Goal: Task Accomplishment & Management: Complete application form

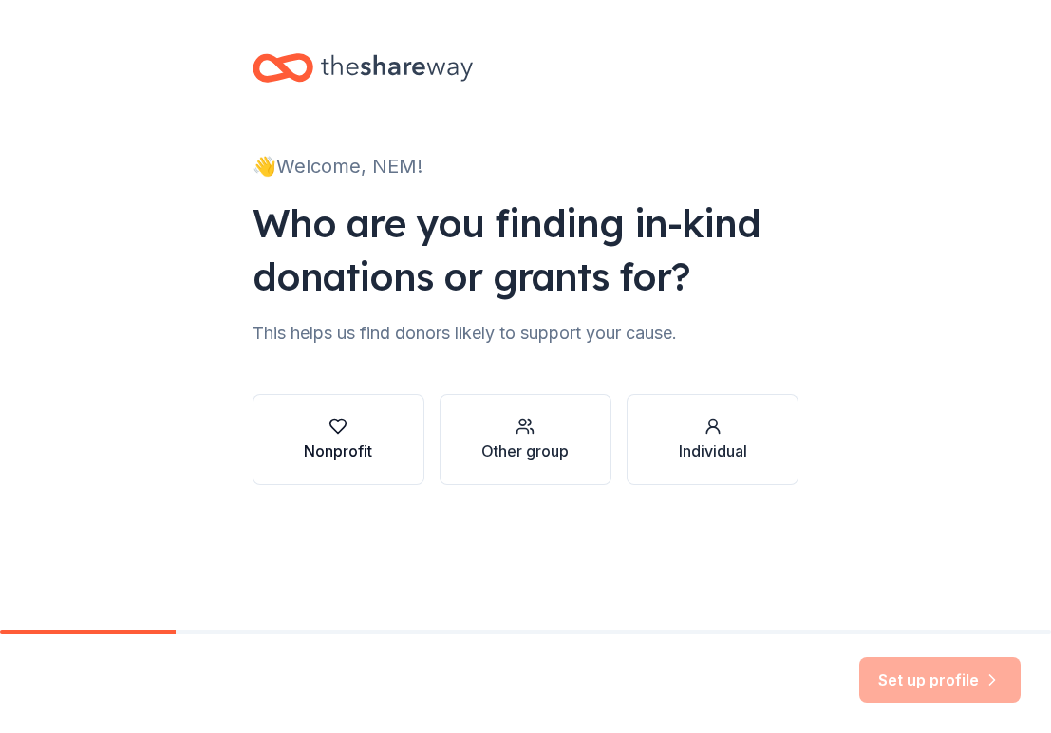
click at [365, 431] on div "button" at bounding box center [338, 426] width 68 height 19
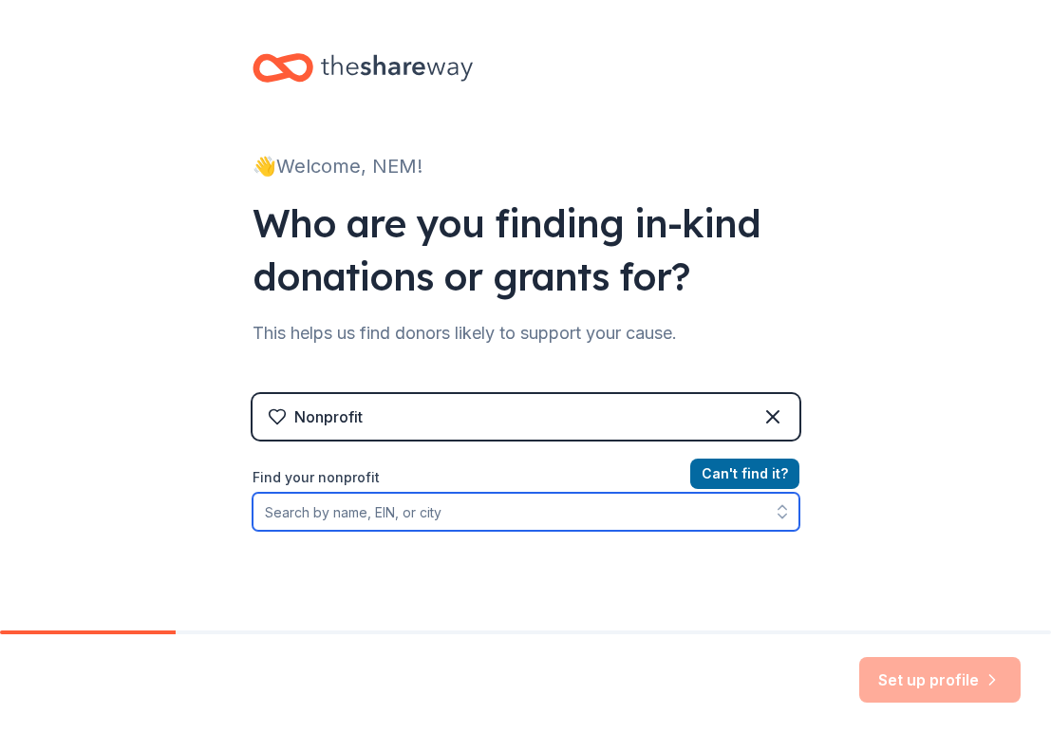
click at [492, 517] on input "Find your nonprofit" at bounding box center [526, 512] width 547 height 38
click at [410, 507] on input "Find your nonprofit" at bounding box center [526, 512] width 547 height 38
paste input "431353018"
type input "431353018"
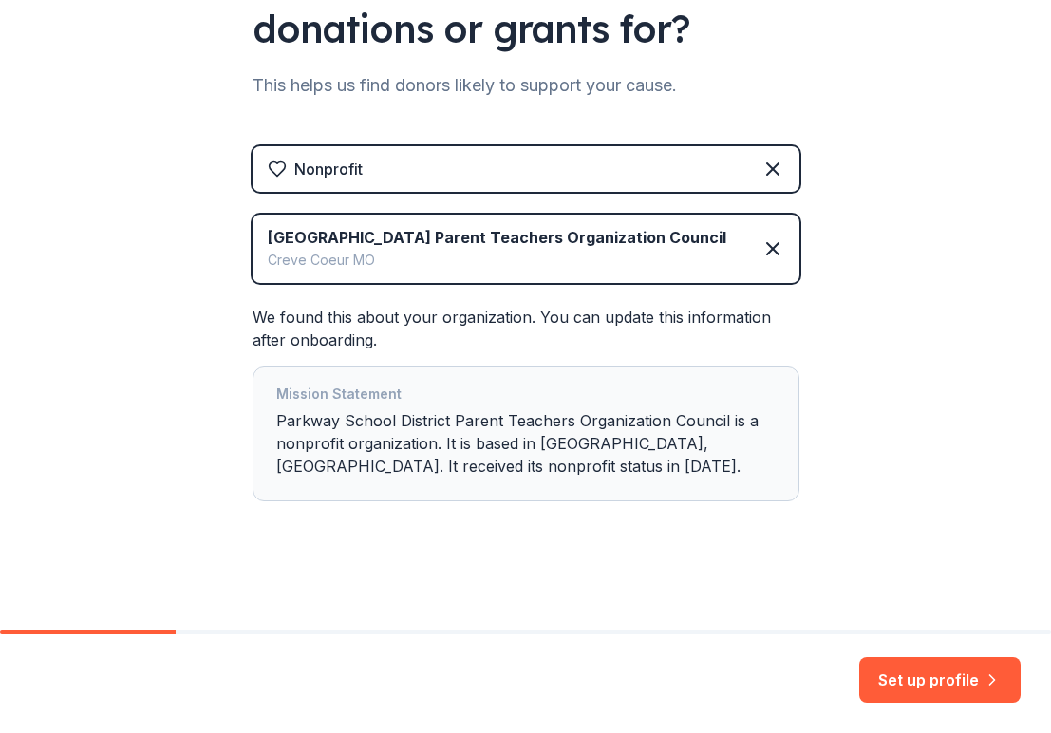
scroll to position [248, 0]
click at [909, 679] on button "Set up profile" at bounding box center [939, 680] width 161 height 46
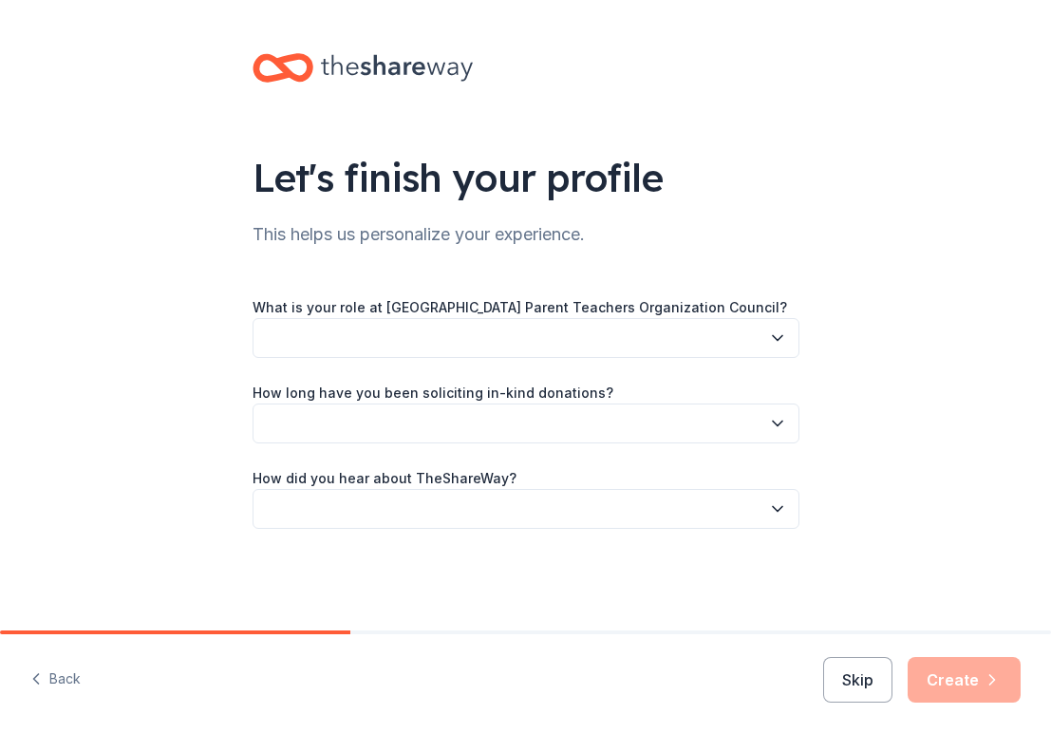
click at [705, 329] on button "button" at bounding box center [526, 338] width 547 height 40
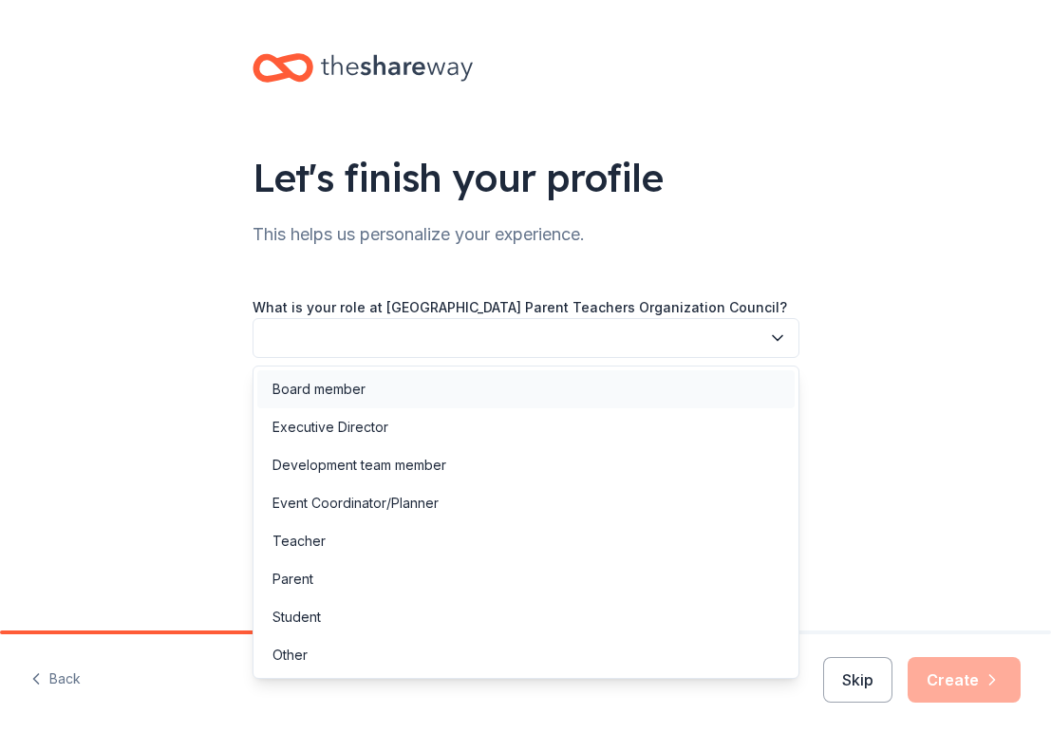
click at [505, 376] on div "Board member" at bounding box center [525, 389] width 537 height 38
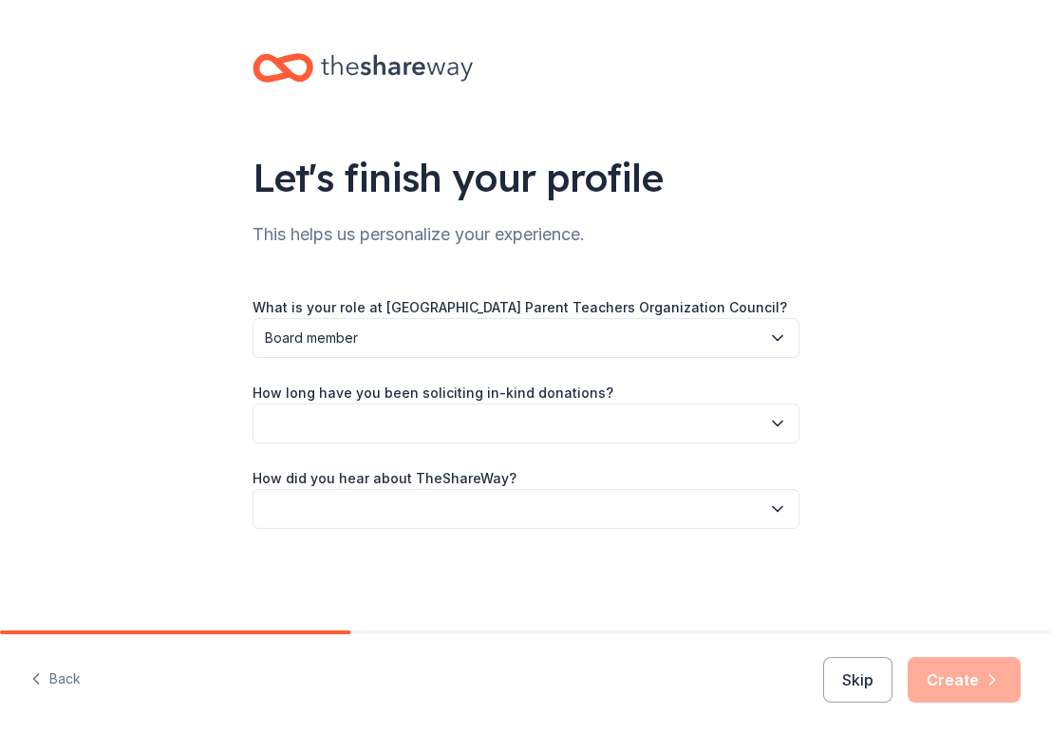
click at [533, 432] on button "button" at bounding box center [526, 424] width 547 height 40
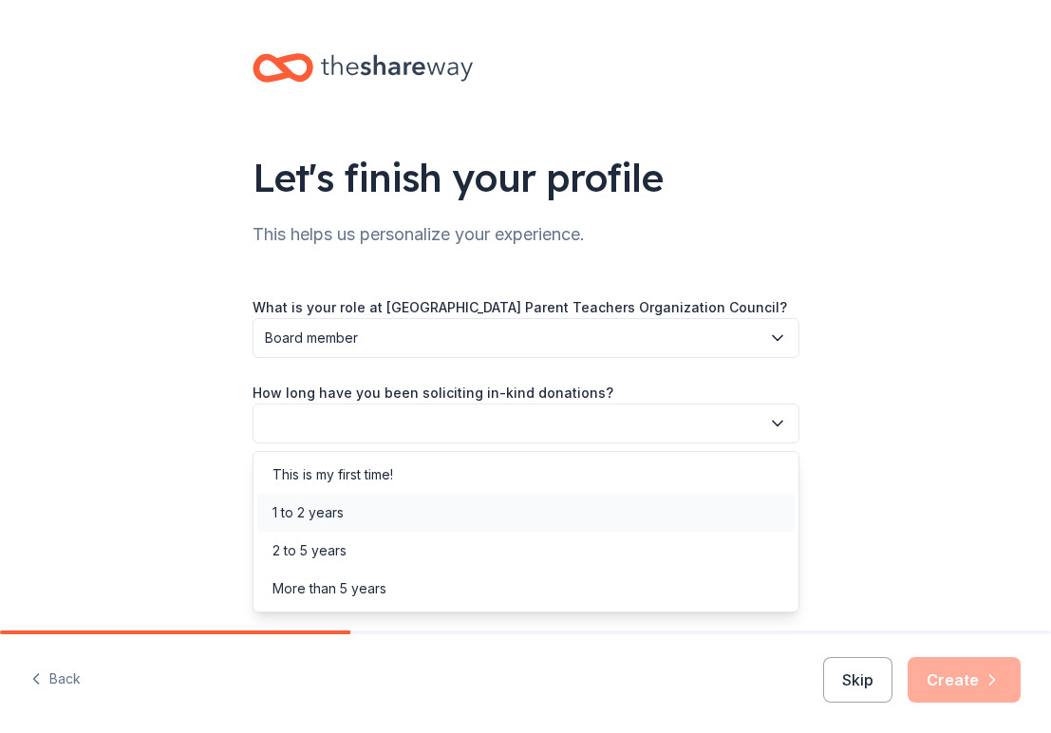
click at [457, 513] on div "1 to 2 years" at bounding box center [525, 513] width 537 height 38
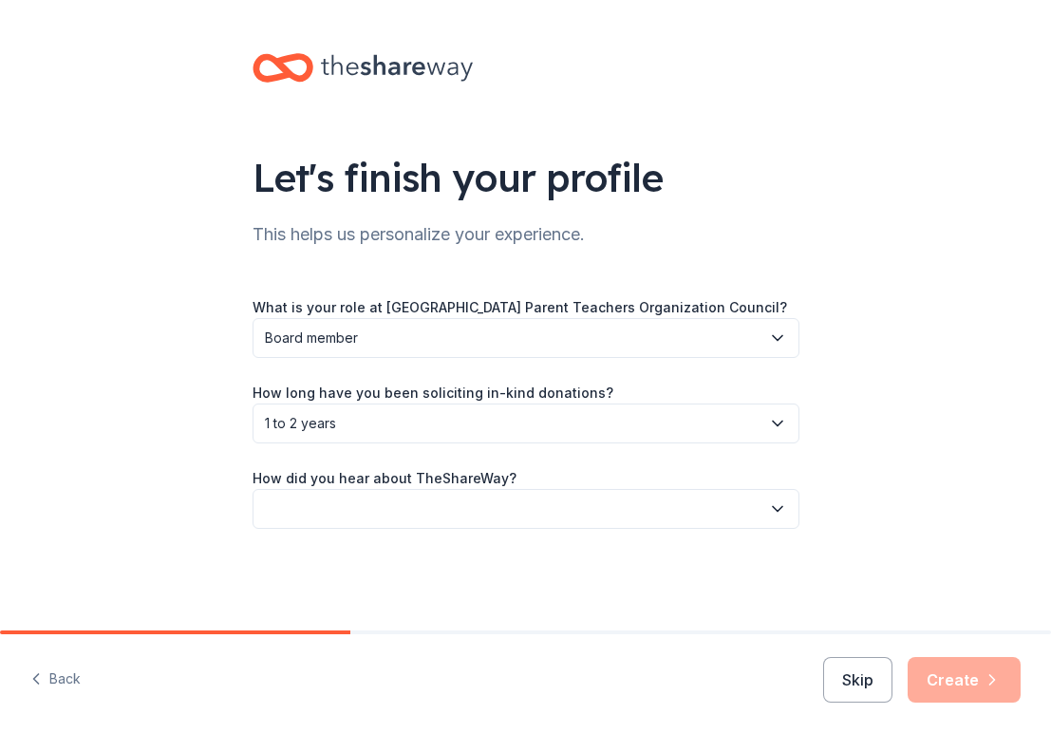
click at [554, 506] on button "button" at bounding box center [526, 509] width 547 height 40
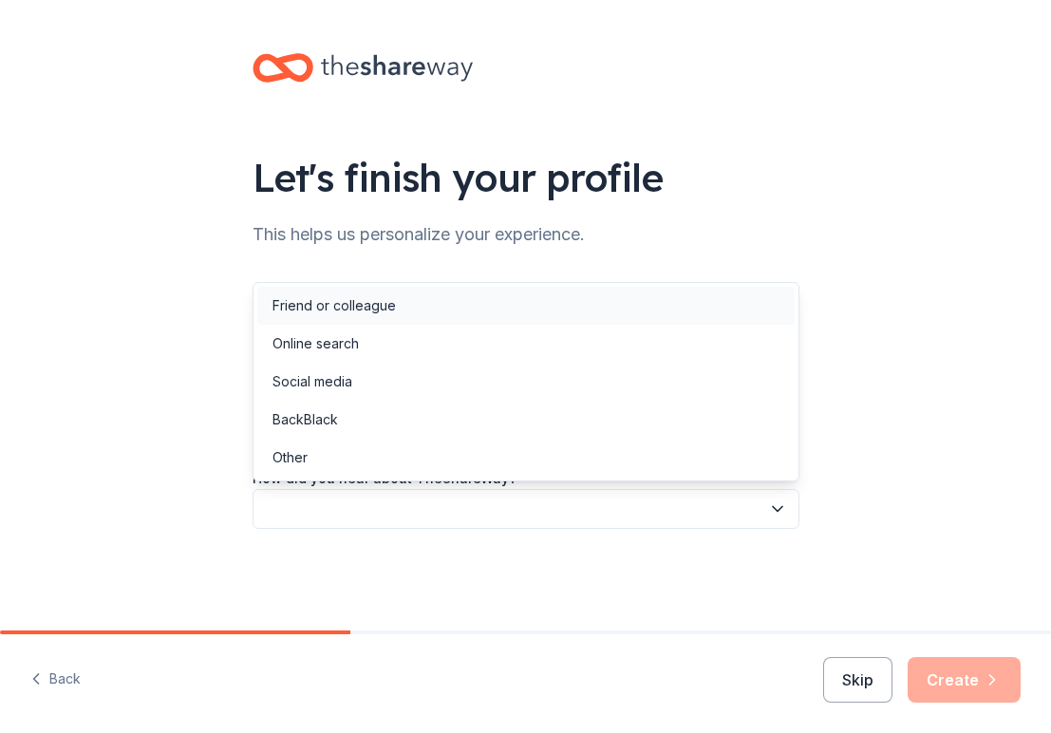
click at [404, 308] on div "Friend or colleague" at bounding box center [525, 306] width 537 height 38
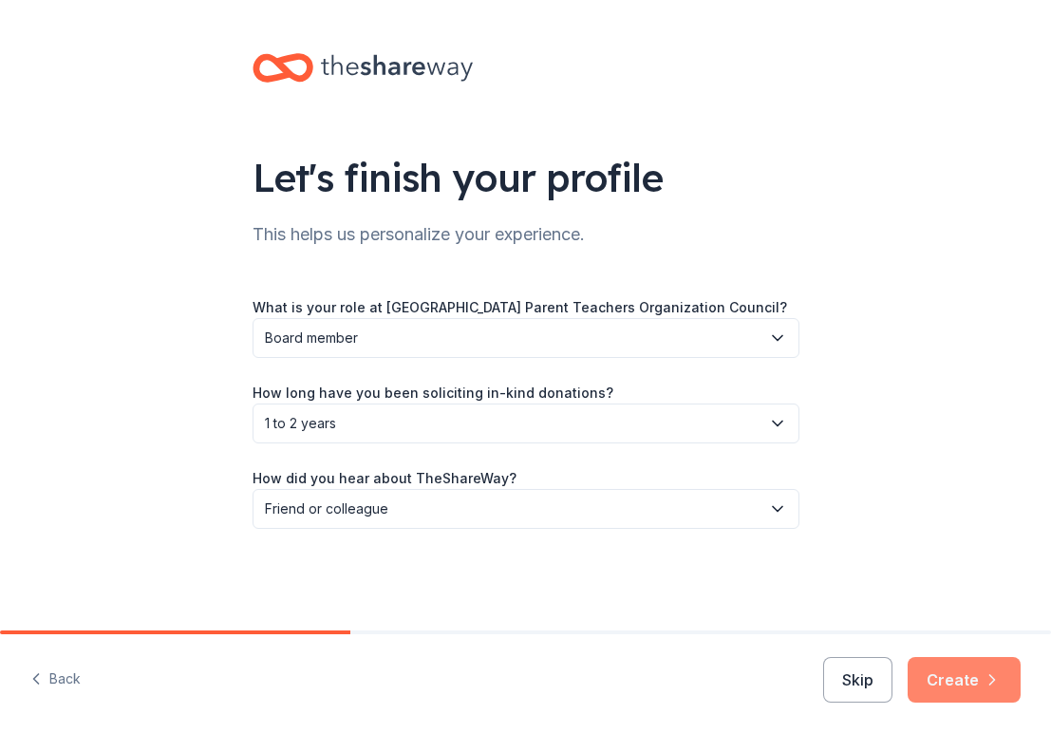
click at [941, 676] on button "Create" at bounding box center [964, 680] width 113 height 46
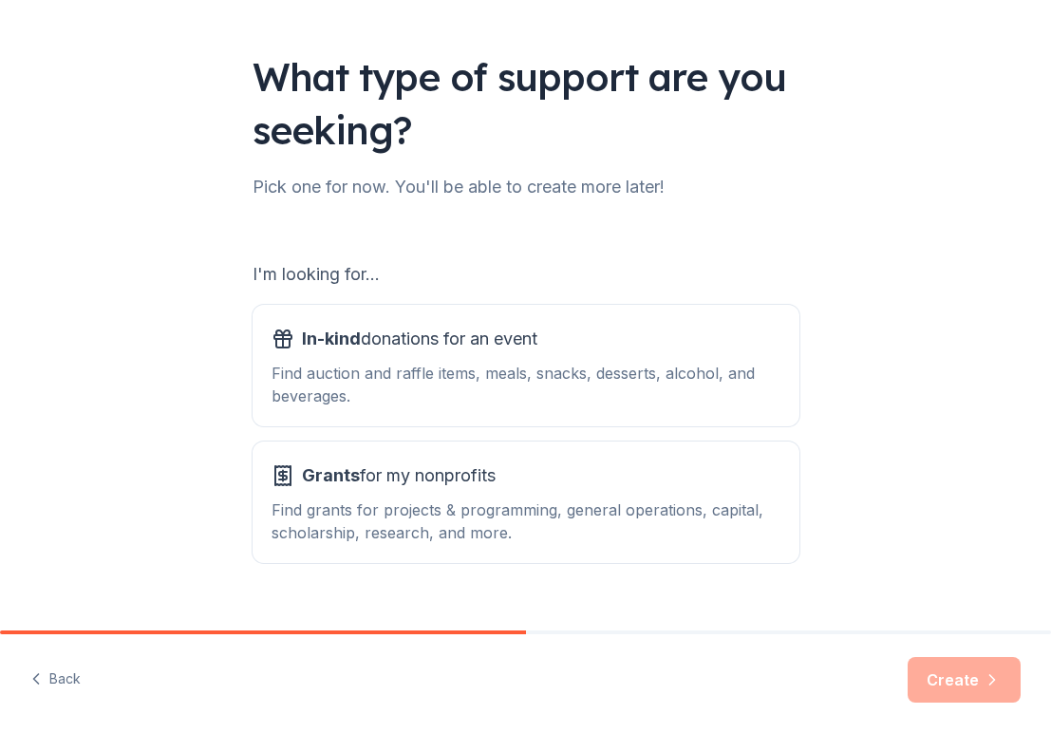
scroll to position [103, 0]
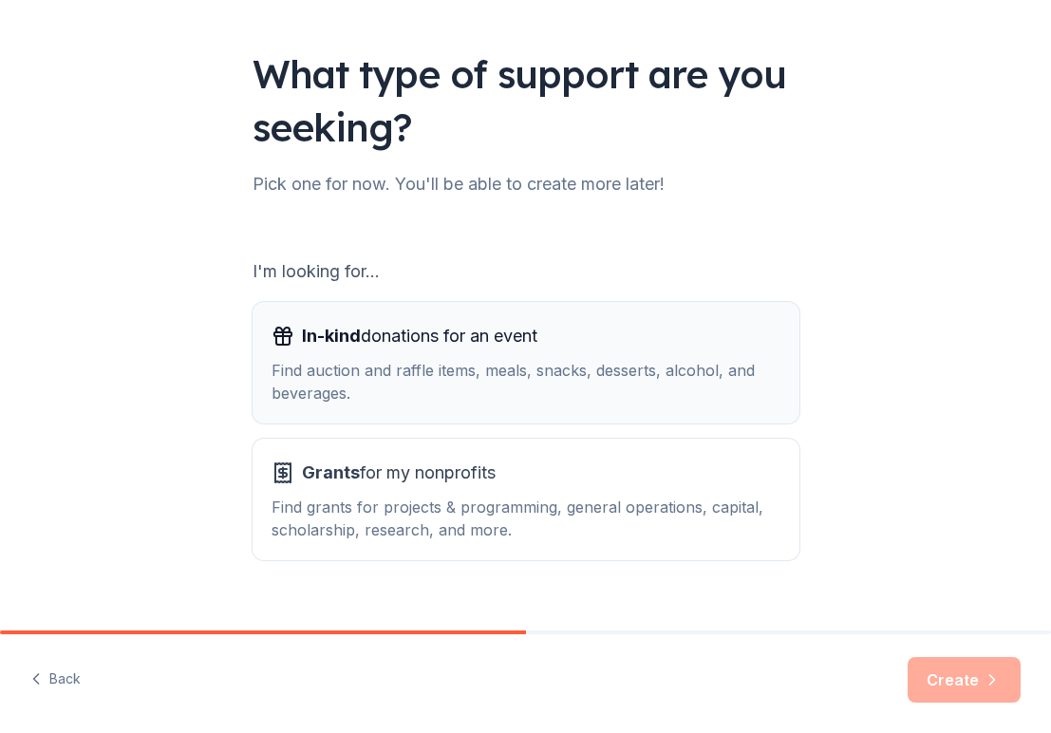
click at [559, 352] on div "In-kind donations for an event Find auction and raffle items, meals, snacks, de…" at bounding box center [526, 363] width 509 height 84
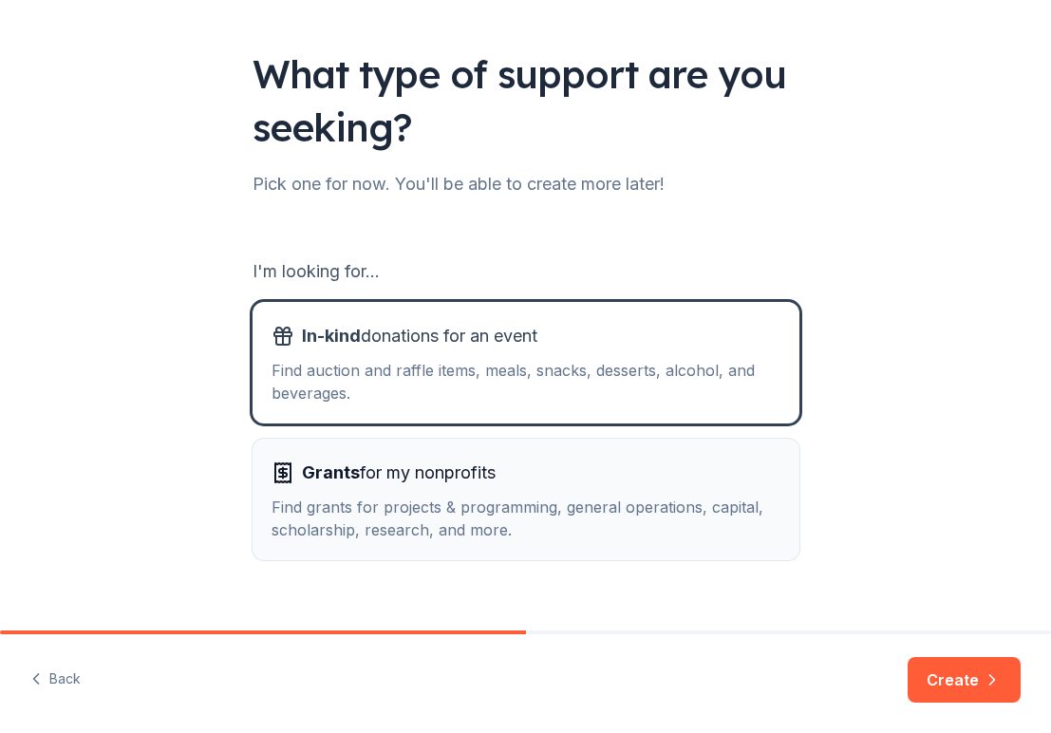
click at [526, 461] on div "Grants for my nonprofits" at bounding box center [526, 473] width 509 height 30
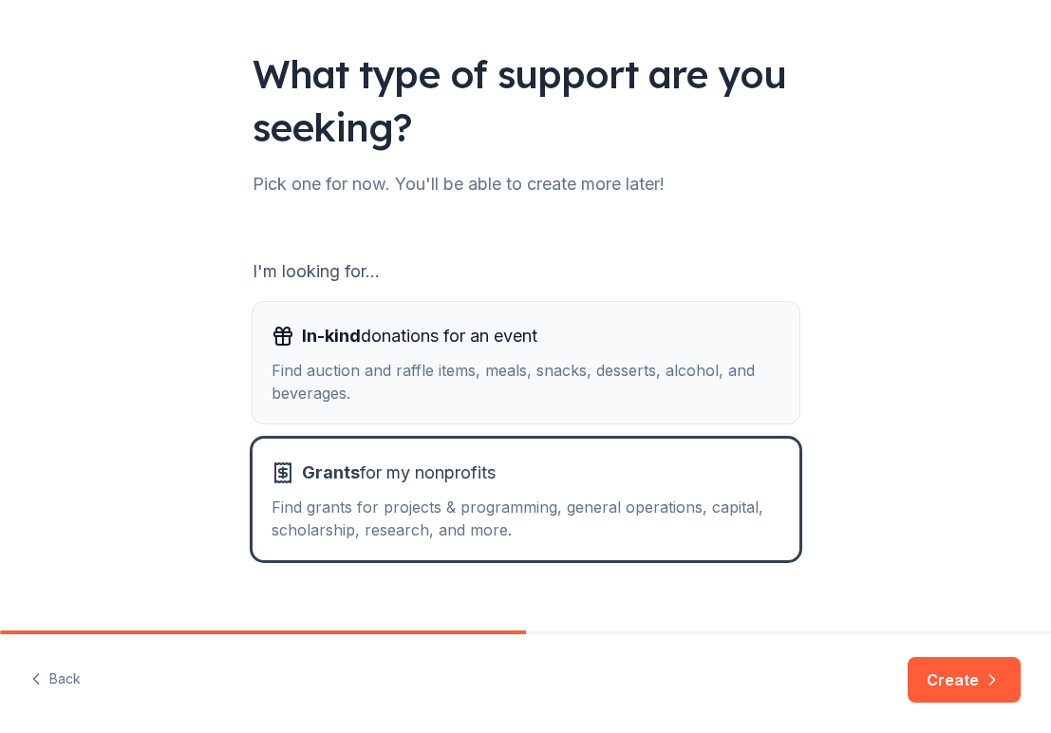
click at [534, 372] on div "Find auction and raffle items, meals, snacks, desserts, alcohol, and beverages." at bounding box center [526, 382] width 509 height 46
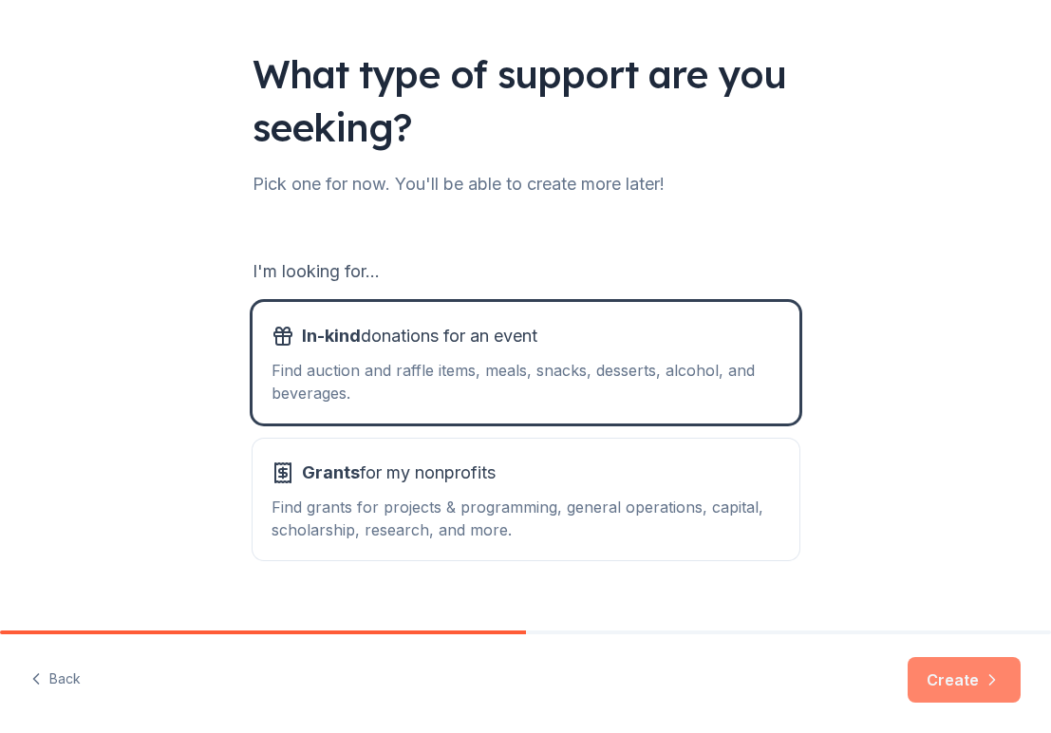
click at [942, 674] on button "Create" at bounding box center [964, 680] width 113 height 46
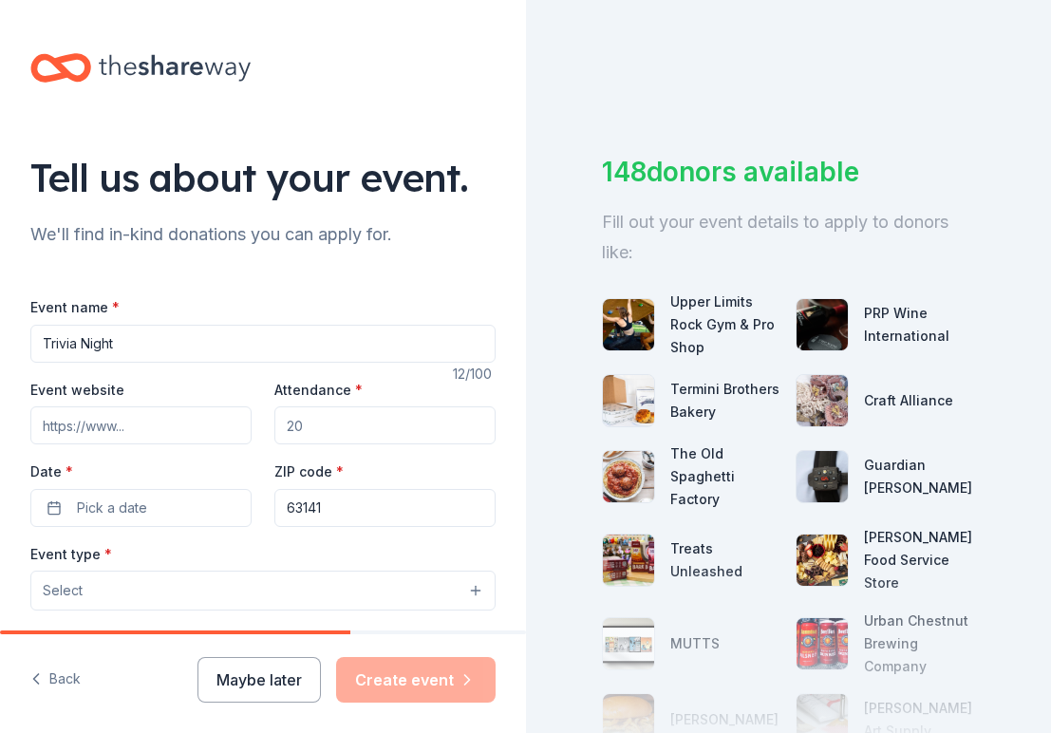
type input "Trivia Night"
click at [310, 422] on input "Attendance *" at bounding box center [384, 425] width 221 height 38
type input "250"
click at [137, 507] on span "Pick a date" at bounding box center [112, 508] width 70 height 23
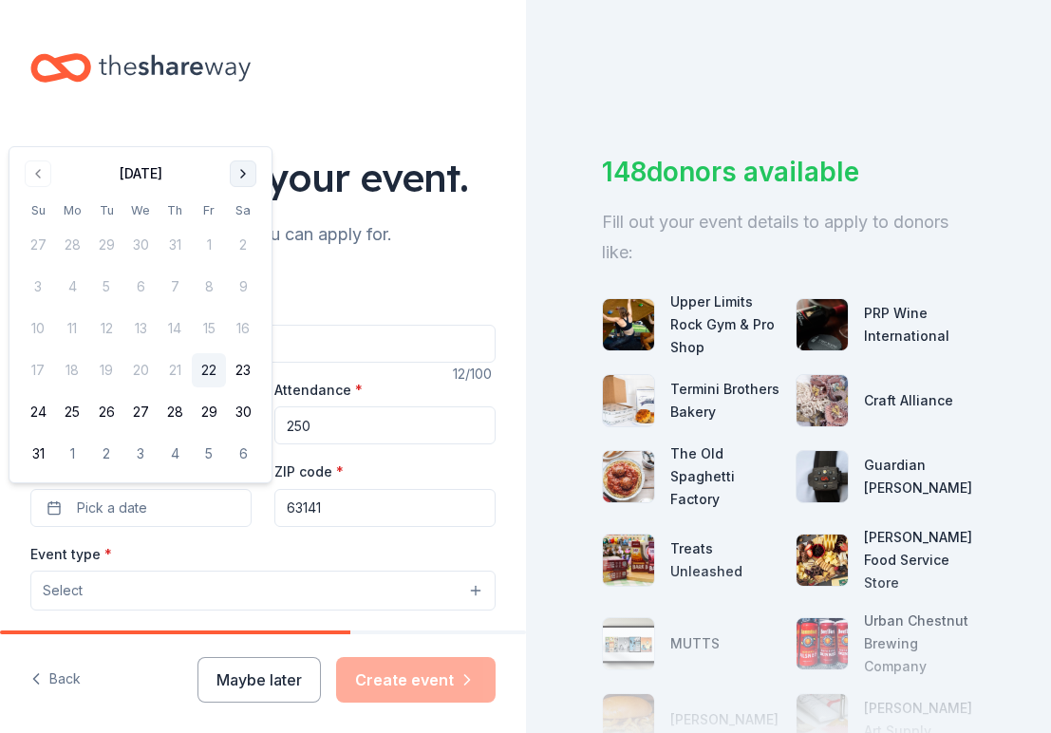
click at [244, 178] on button "Go to next month" at bounding box center [243, 173] width 27 height 27
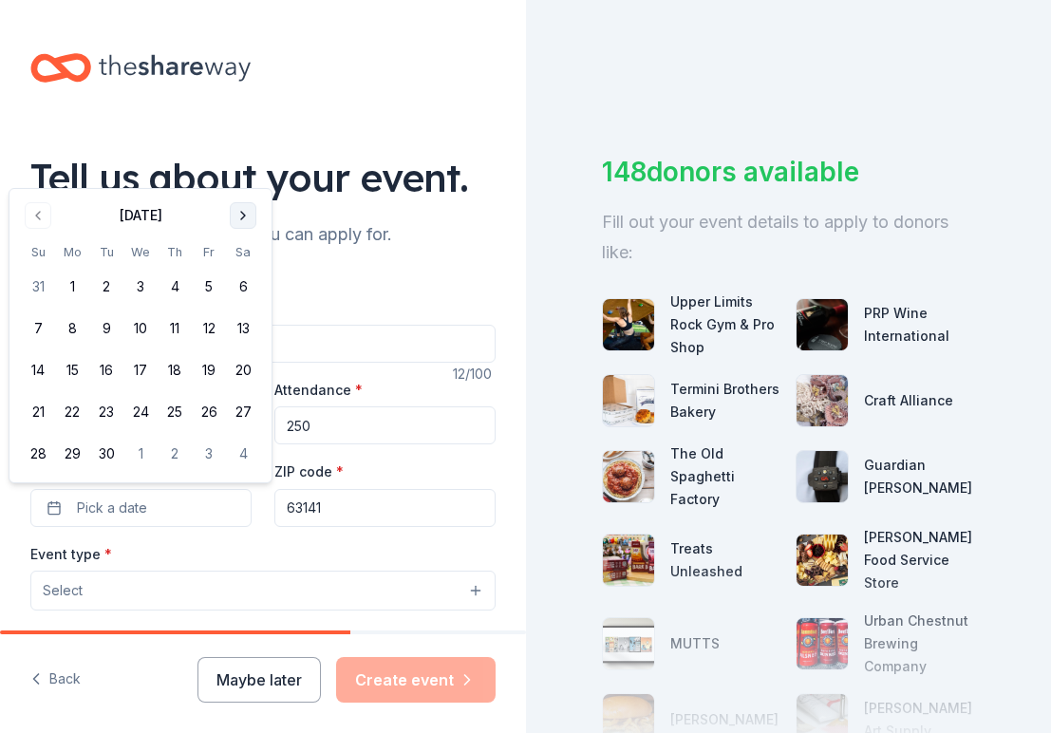
click at [237, 213] on button "Go to next month" at bounding box center [243, 215] width 27 height 27
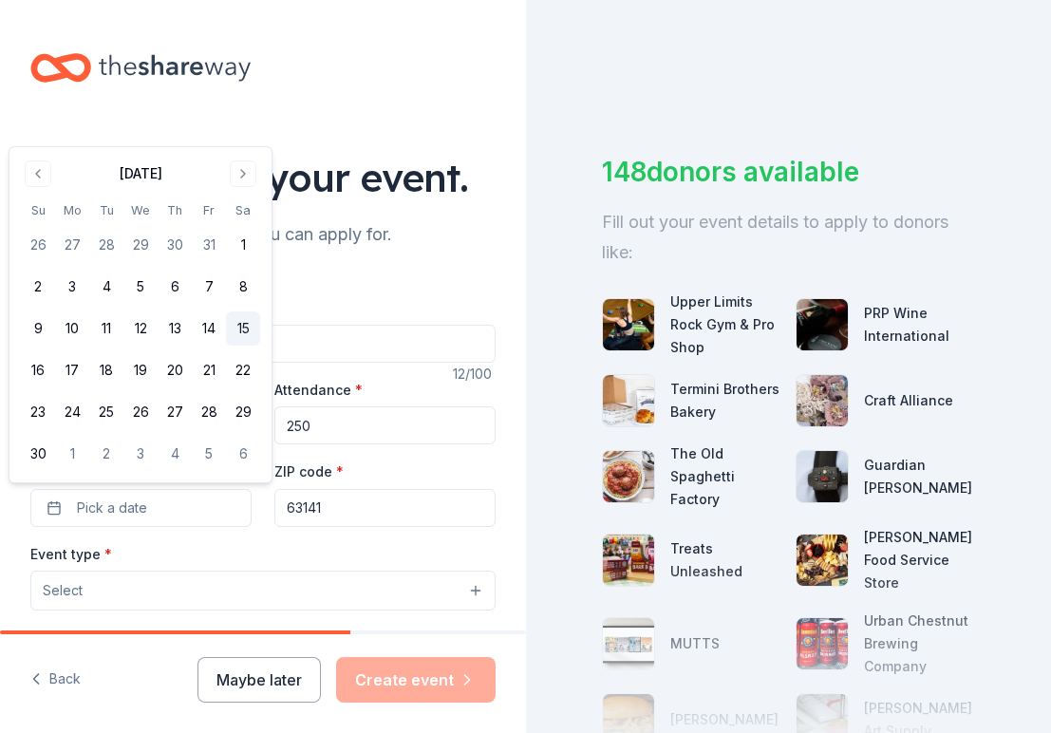
click at [241, 324] on button "15" at bounding box center [243, 328] width 34 height 34
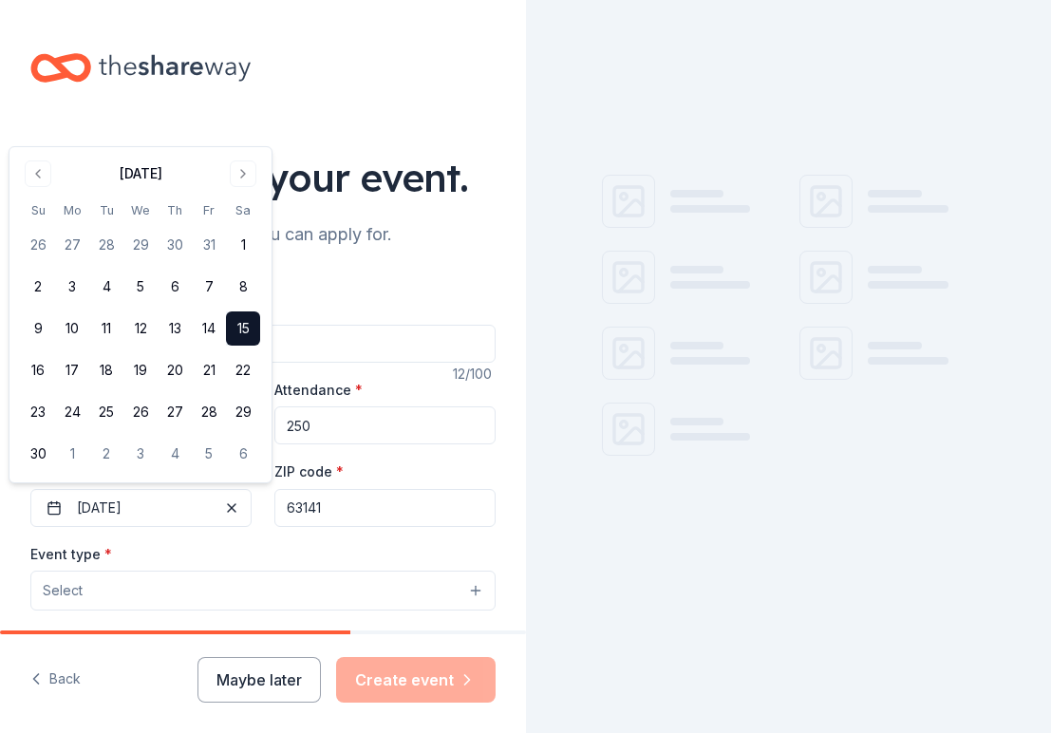
click at [191, 548] on div "Event type * Select" at bounding box center [262, 576] width 465 height 69
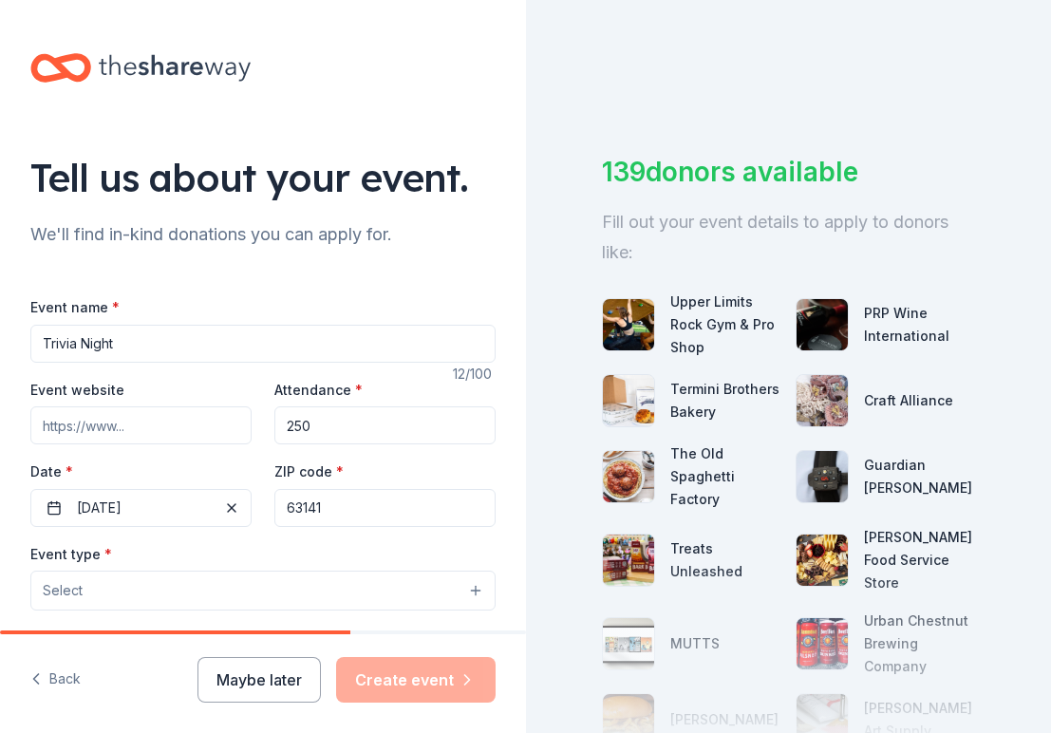
click at [183, 576] on button "Select" at bounding box center [262, 591] width 465 height 40
click at [182, 583] on button "Select" at bounding box center [262, 591] width 465 height 40
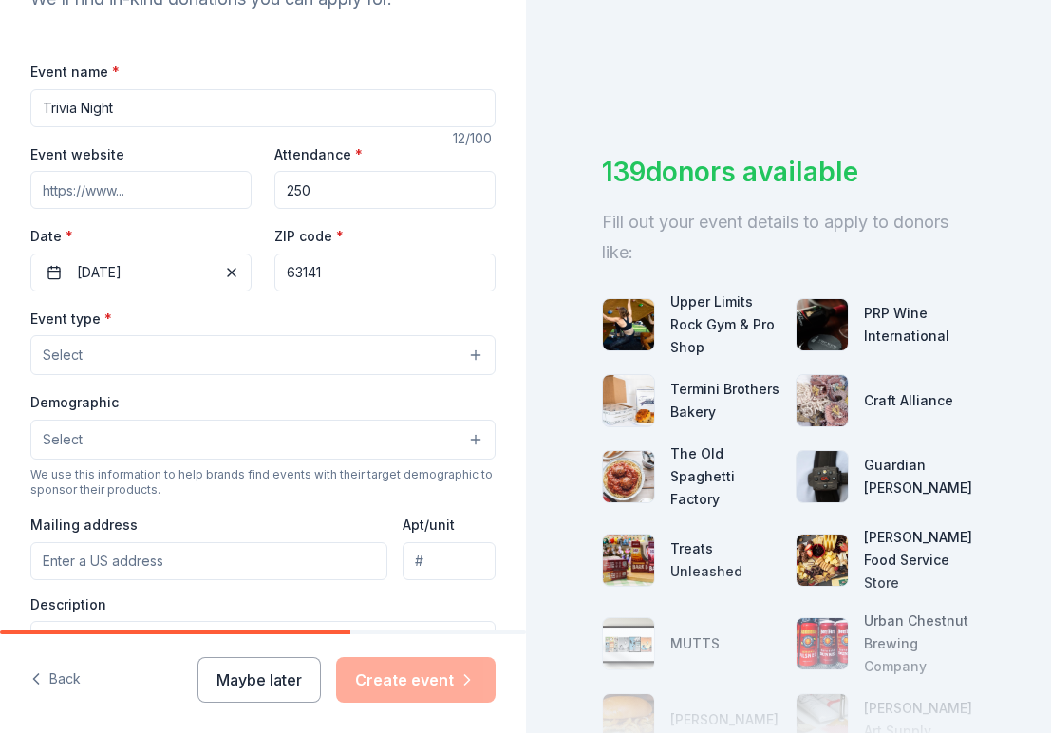
scroll to position [253, 0]
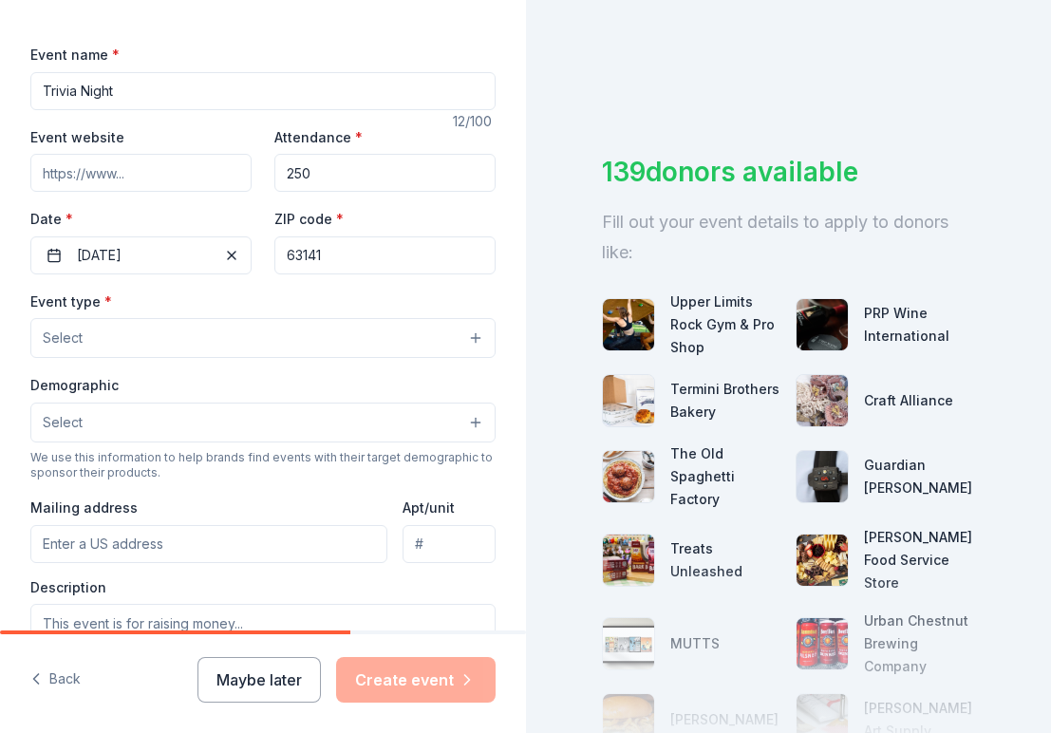
click at [211, 326] on button "Select" at bounding box center [262, 338] width 465 height 40
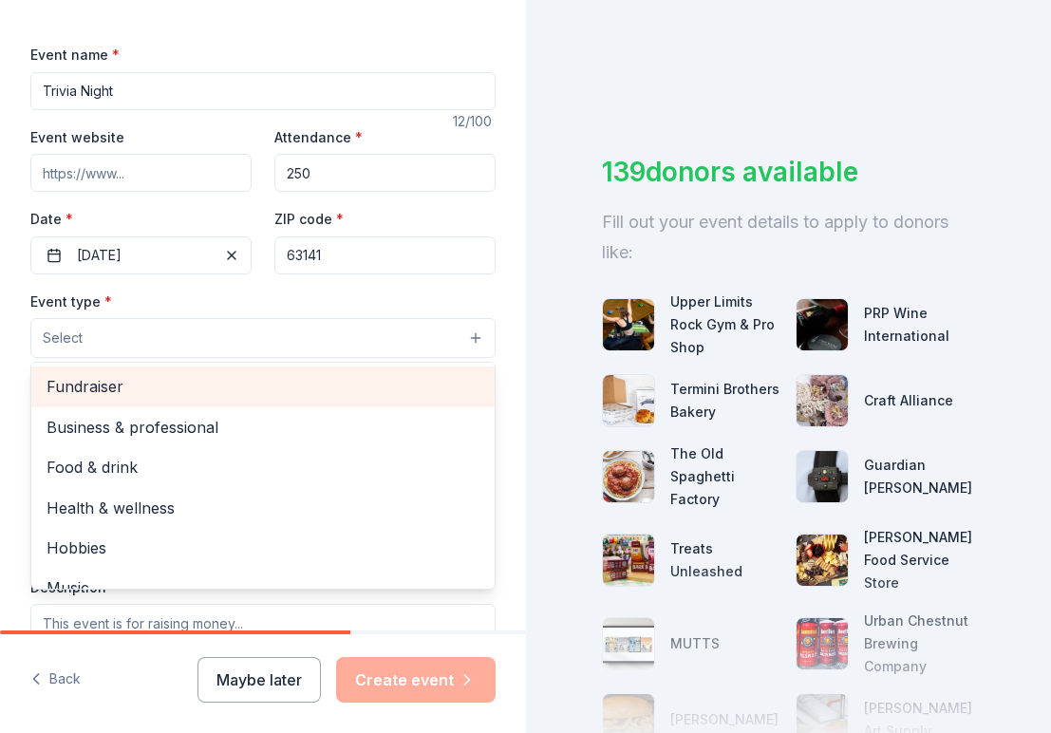
click at [147, 383] on span "Fundraiser" at bounding box center [263, 386] width 433 height 25
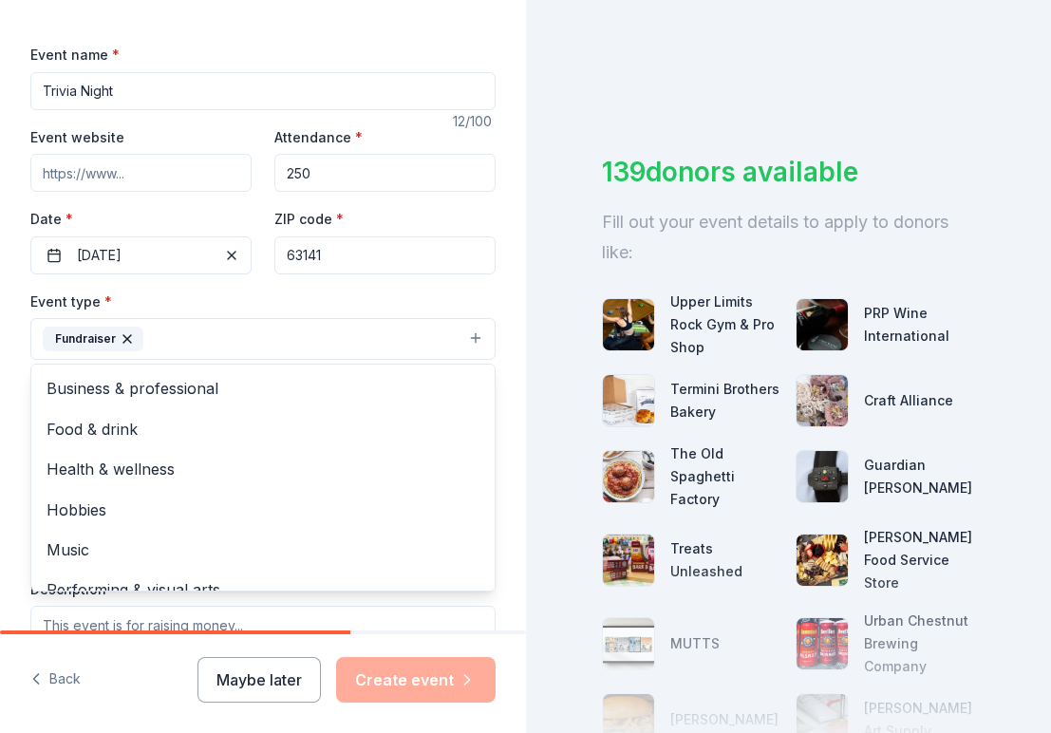
click at [246, 301] on div "Event type * Fundraiser Business & professional Food & drink Health & wellness …" at bounding box center [262, 325] width 465 height 71
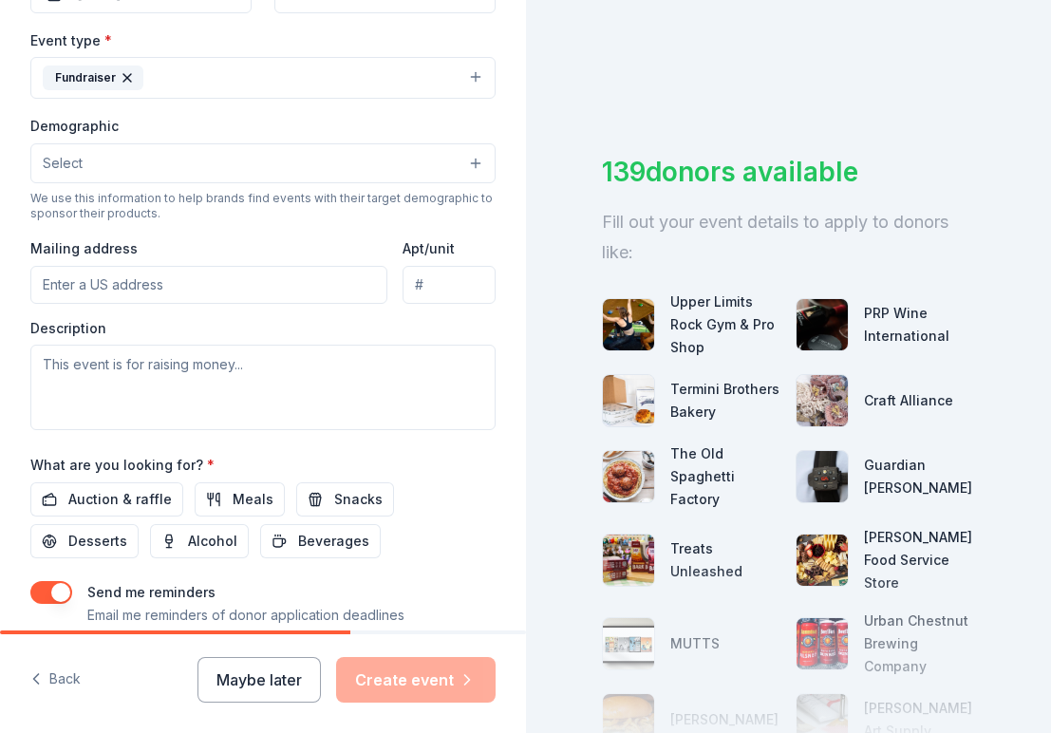
scroll to position [515, 0]
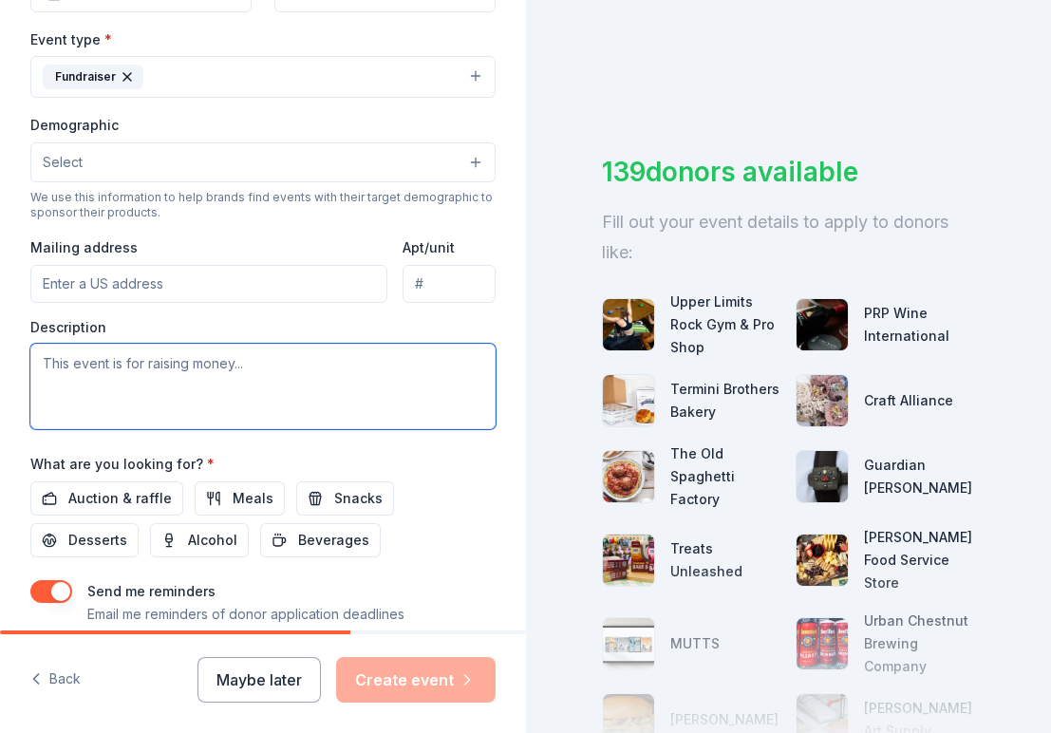
click at [160, 400] on textarea at bounding box center [262, 386] width 465 height 85
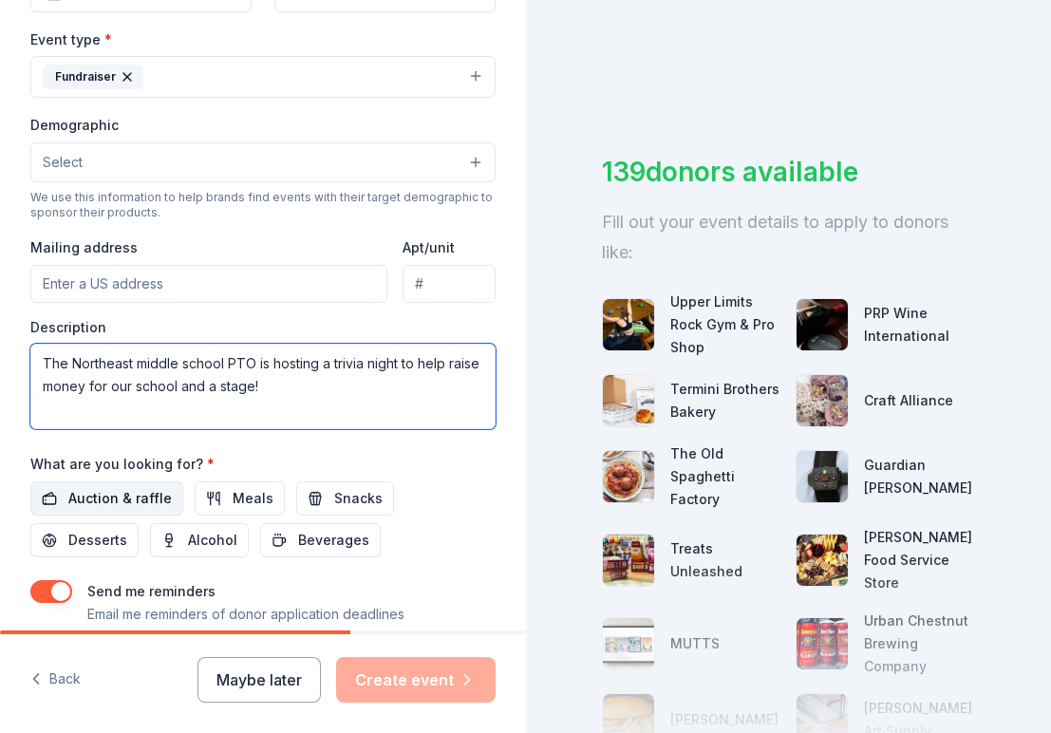
type textarea "The Northeast middle school PTO is hosting a trivia night to help raise money f…"
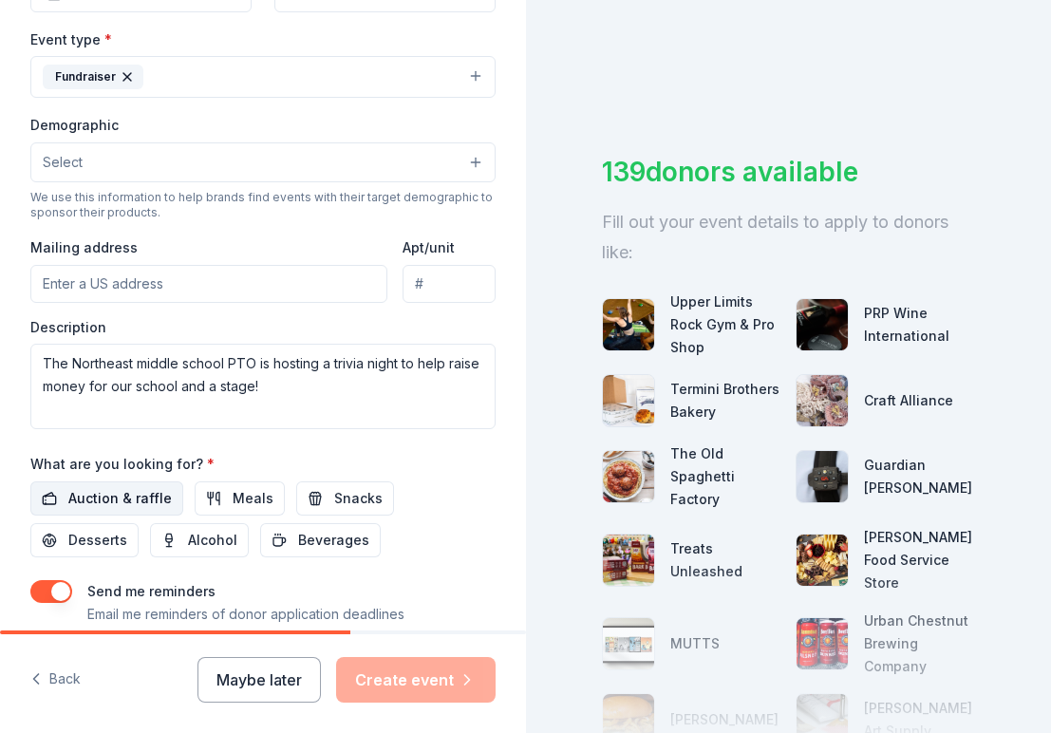
click at [137, 506] on button "Auction & raffle" at bounding box center [106, 498] width 153 height 34
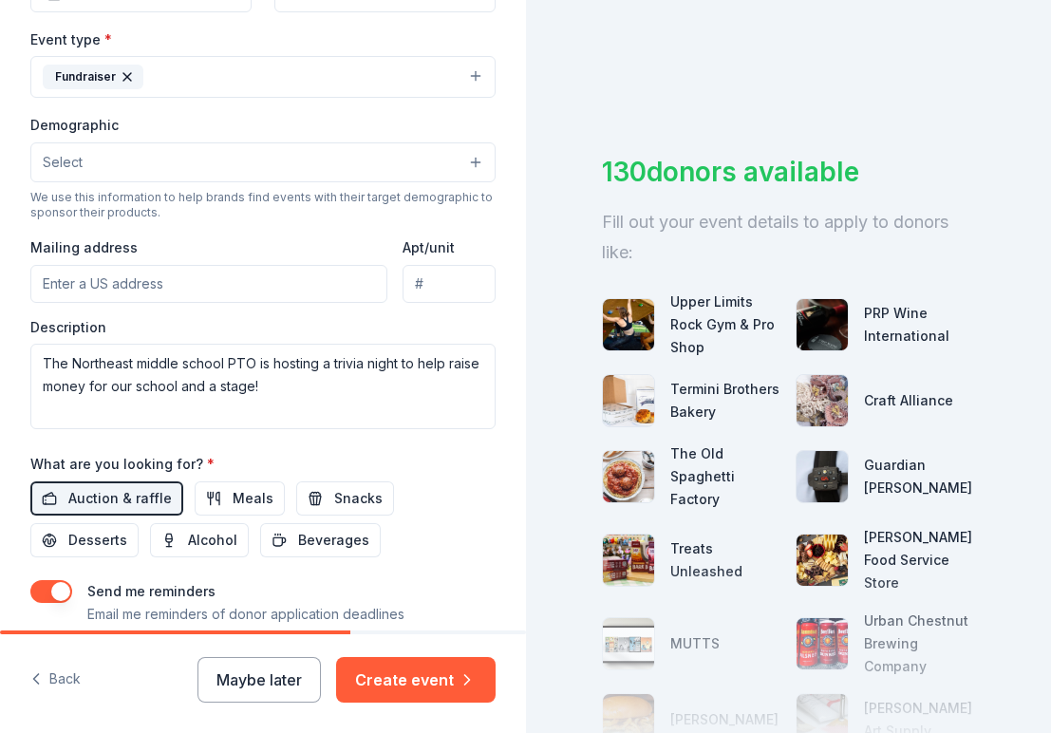
click at [52, 588] on button "button" at bounding box center [51, 591] width 42 height 23
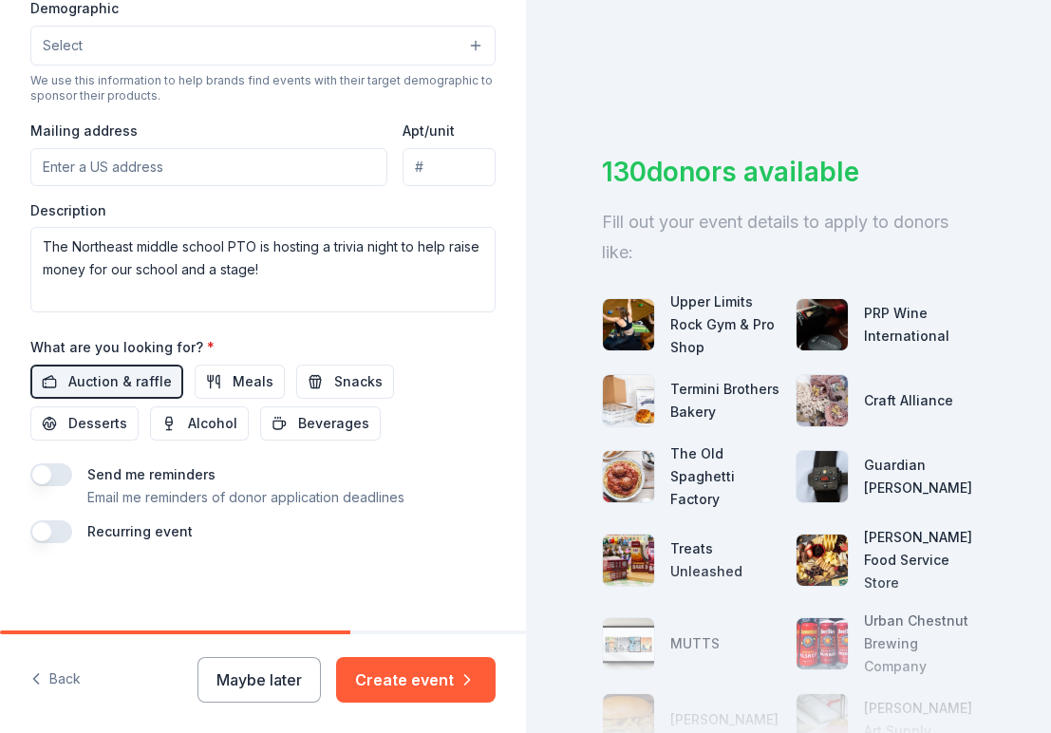
scroll to position [630, 0]
click at [418, 675] on button "Create event" at bounding box center [416, 680] width 160 height 46
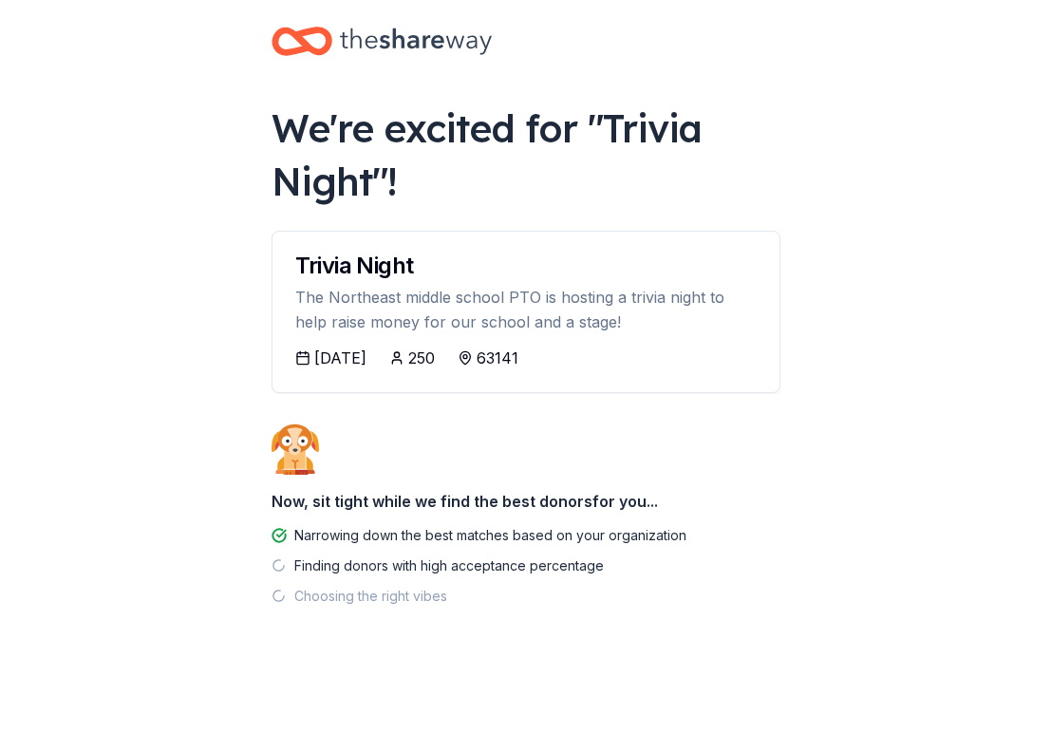
scroll to position [18, 0]
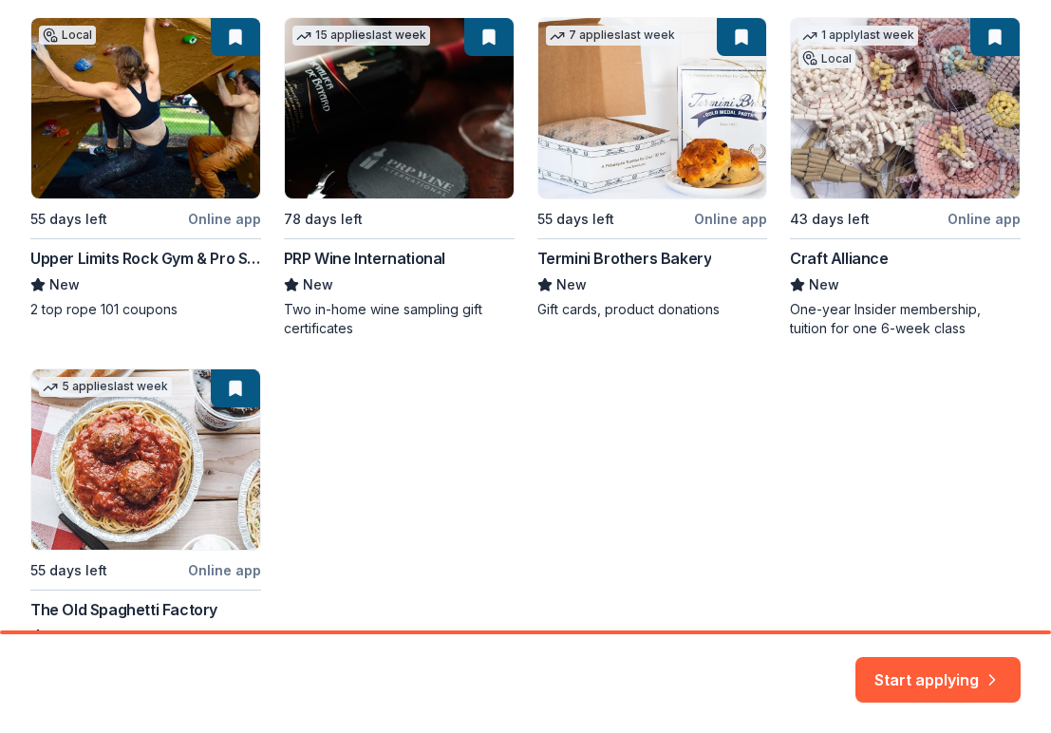
scroll to position [369, 0]
click at [873, 130] on div "Local 55 days left Online app Upper Limits Rock Gym & Pro Shop New 2 top rope 1…" at bounding box center [525, 343] width 990 height 653
click at [943, 667] on button "Start applying" at bounding box center [938, 669] width 165 height 46
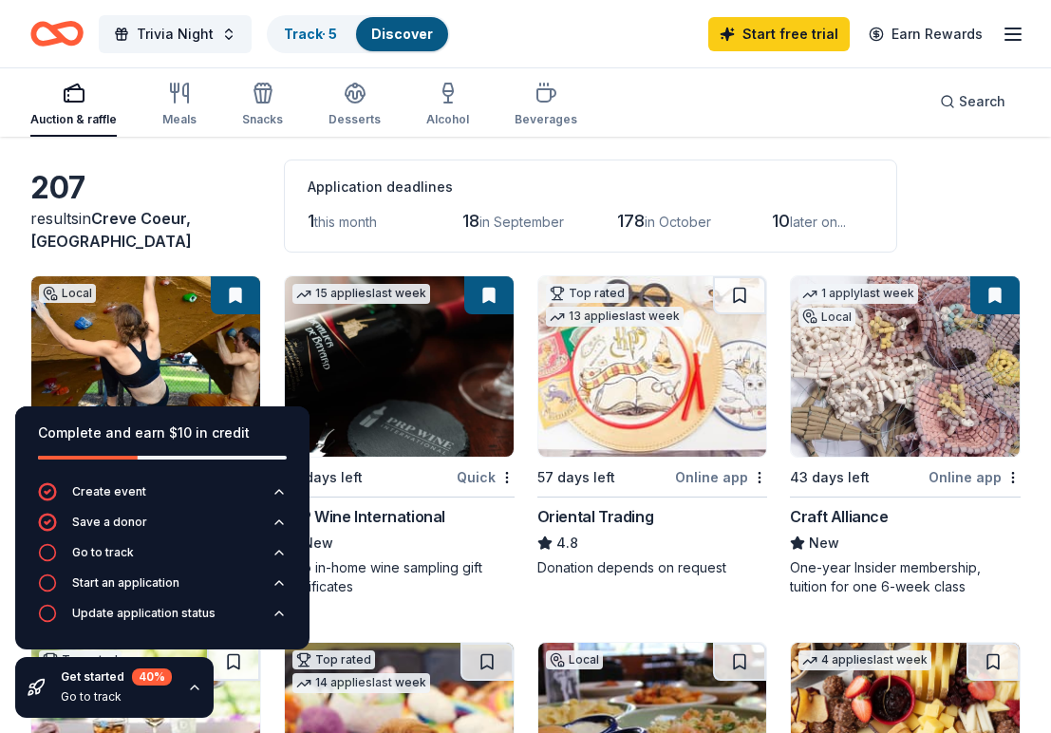
scroll to position [73, 0]
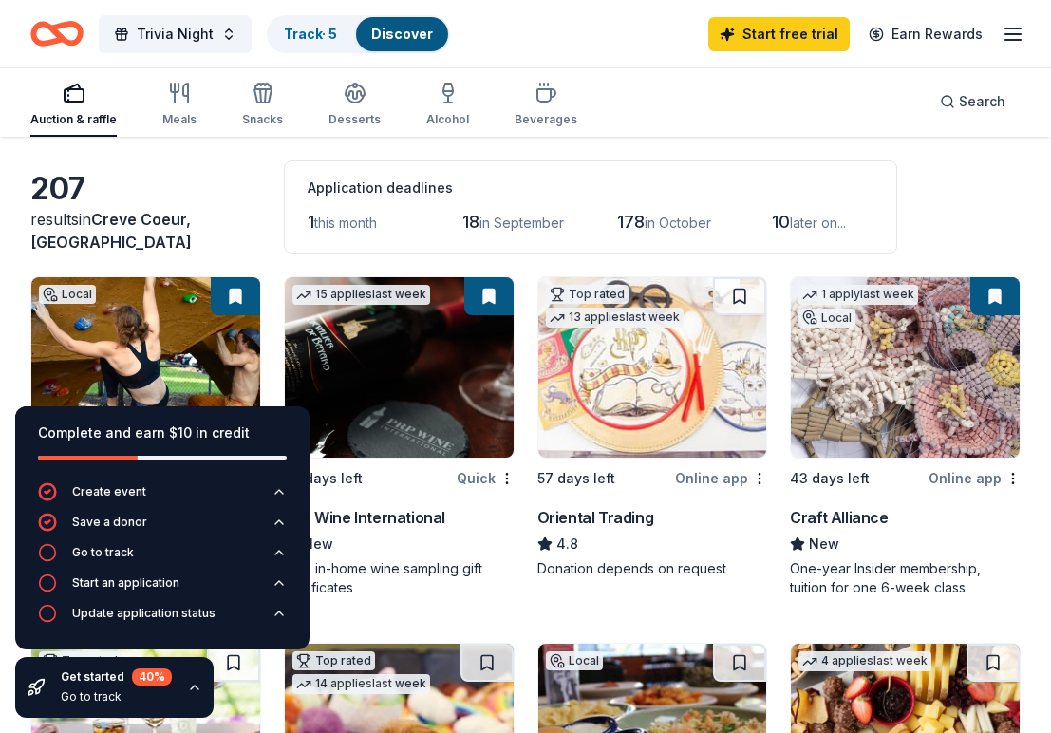
click at [872, 409] on img at bounding box center [905, 367] width 229 height 180
click at [1018, 37] on icon "button" at bounding box center [1013, 34] width 23 height 23
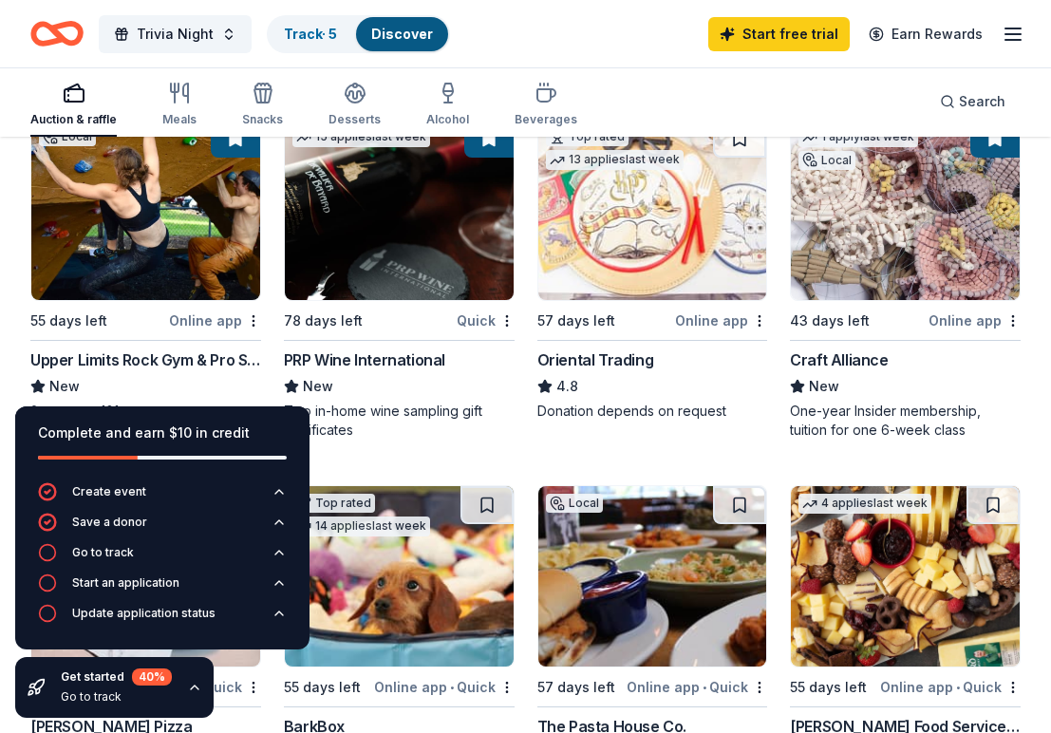
scroll to position [229, 0]
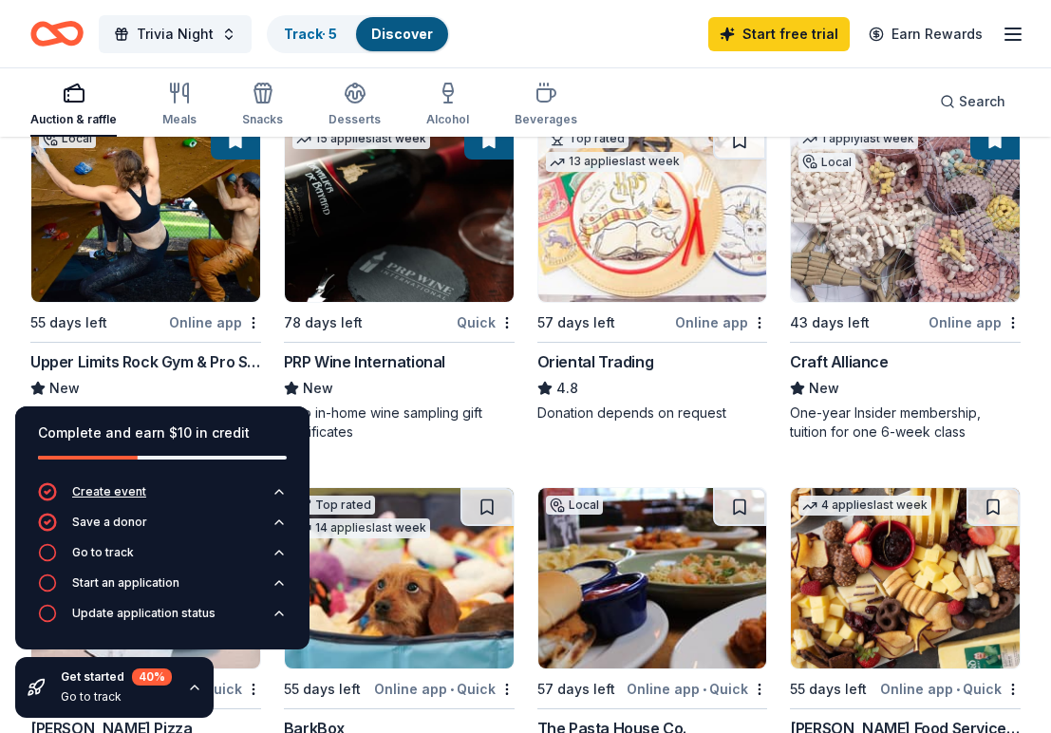
click at [278, 494] on icon "button" at bounding box center [279, 491] width 15 height 15
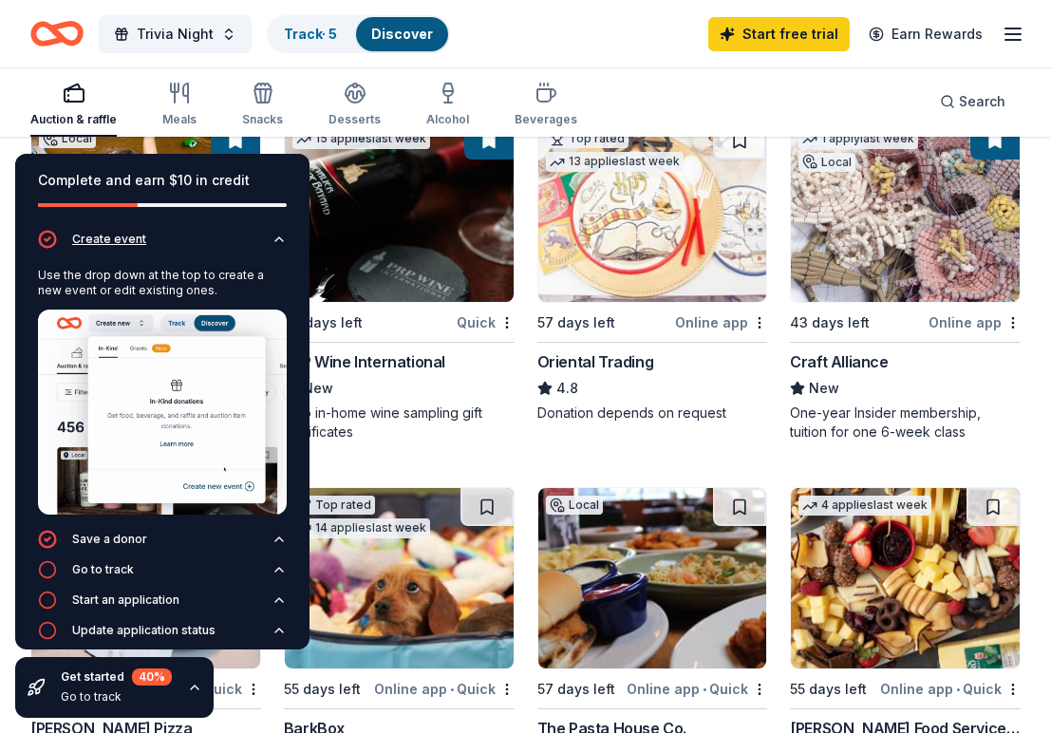
click at [283, 238] on icon "button" at bounding box center [279, 239] width 15 height 15
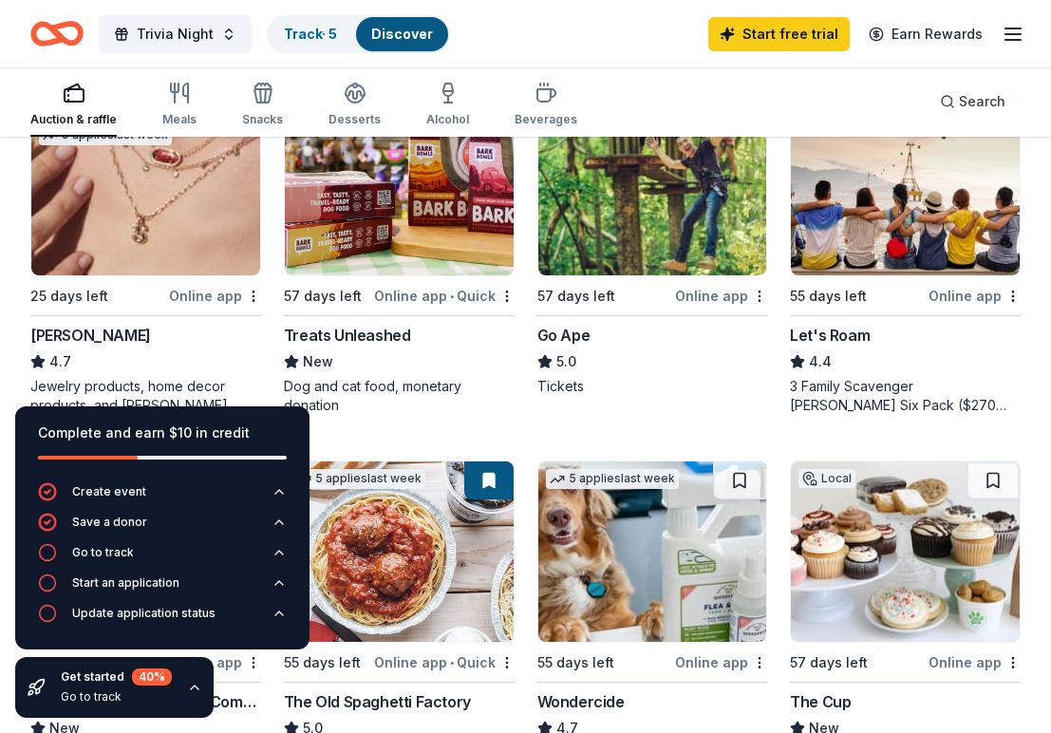
scroll to position [966, 0]
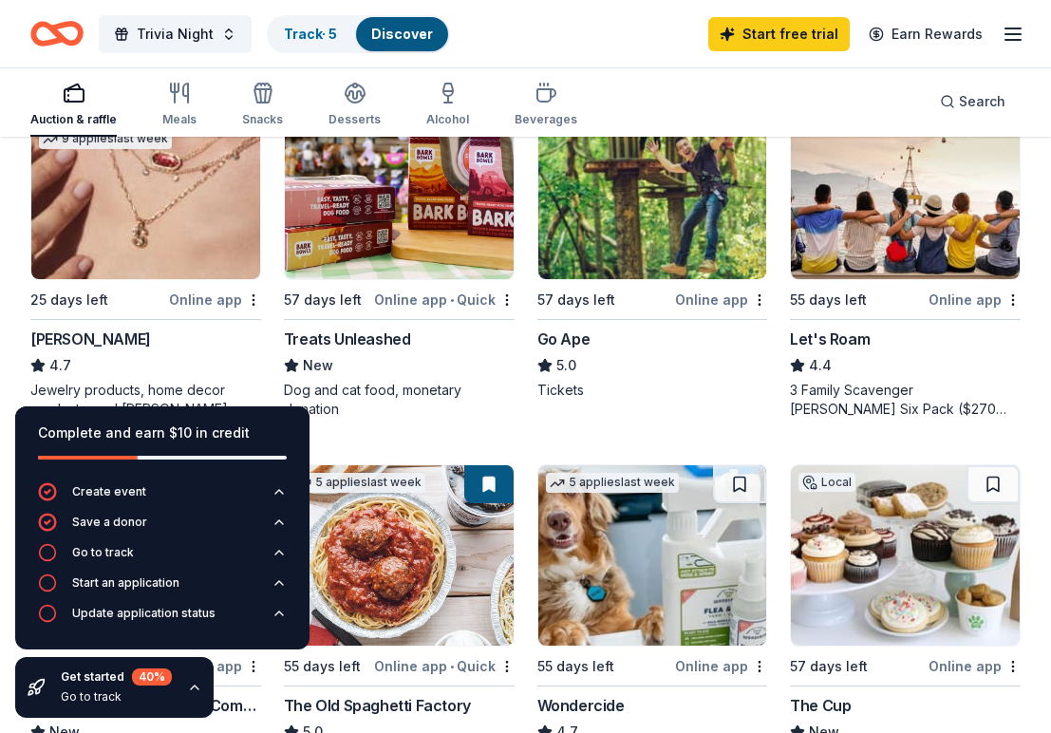
click at [179, 201] on img at bounding box center [145, 189] width 229 height 180
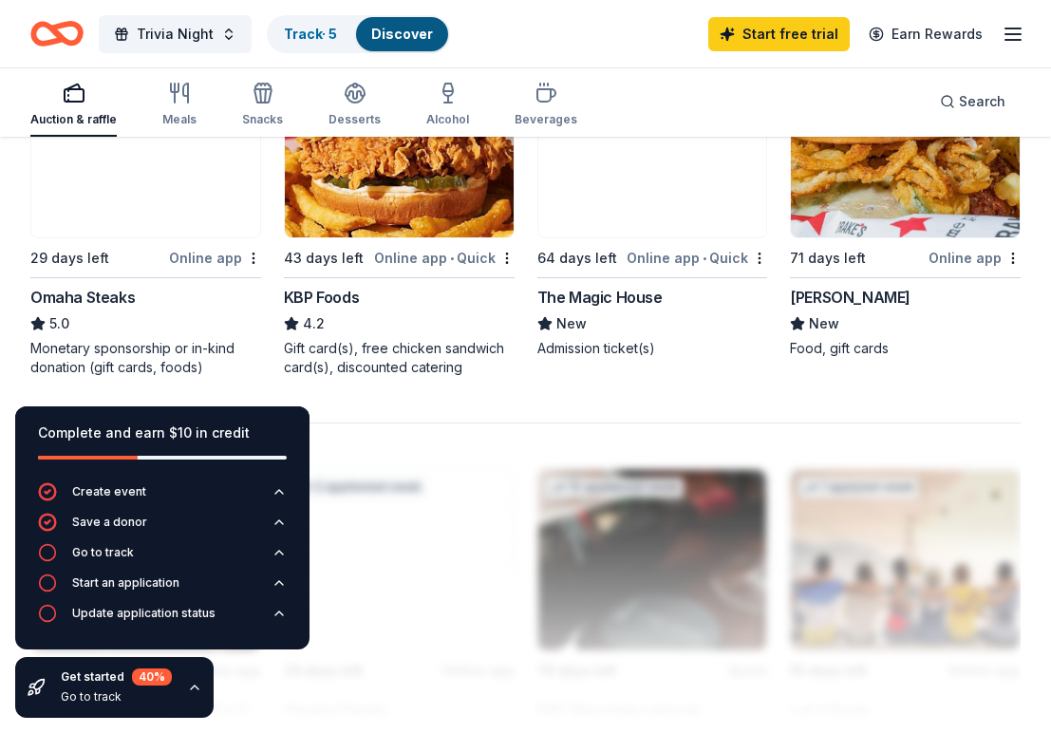
scroll to position [1726, 0]
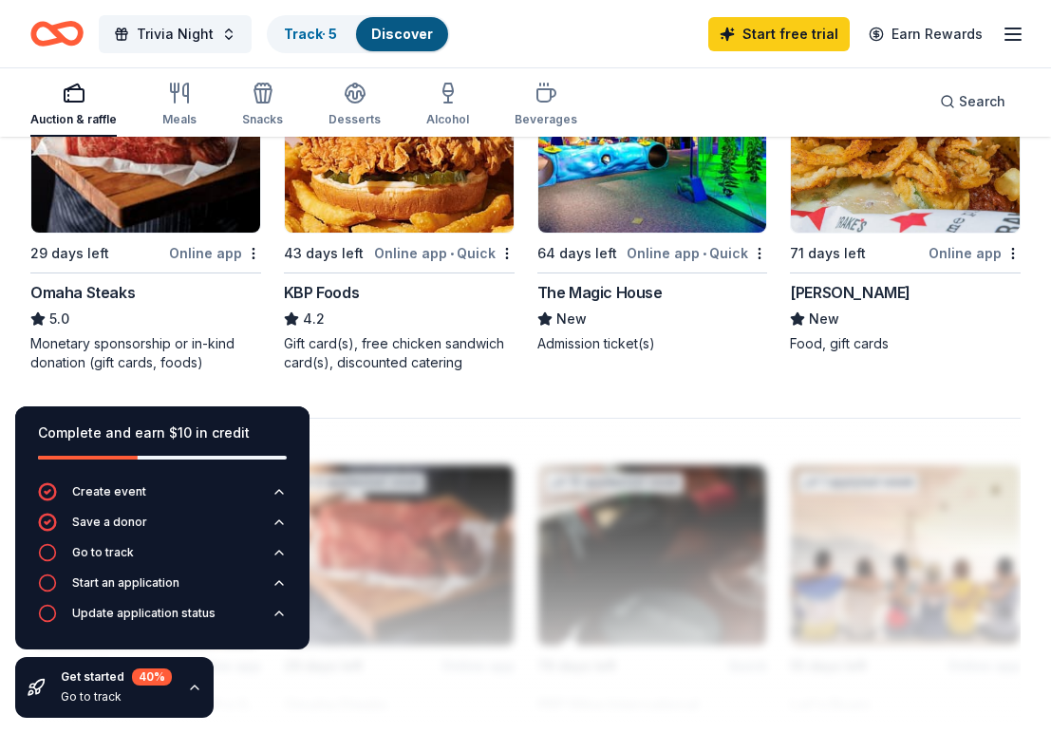
click at [621, 186] on img at bounding box center [652, 142] width 229 height 180
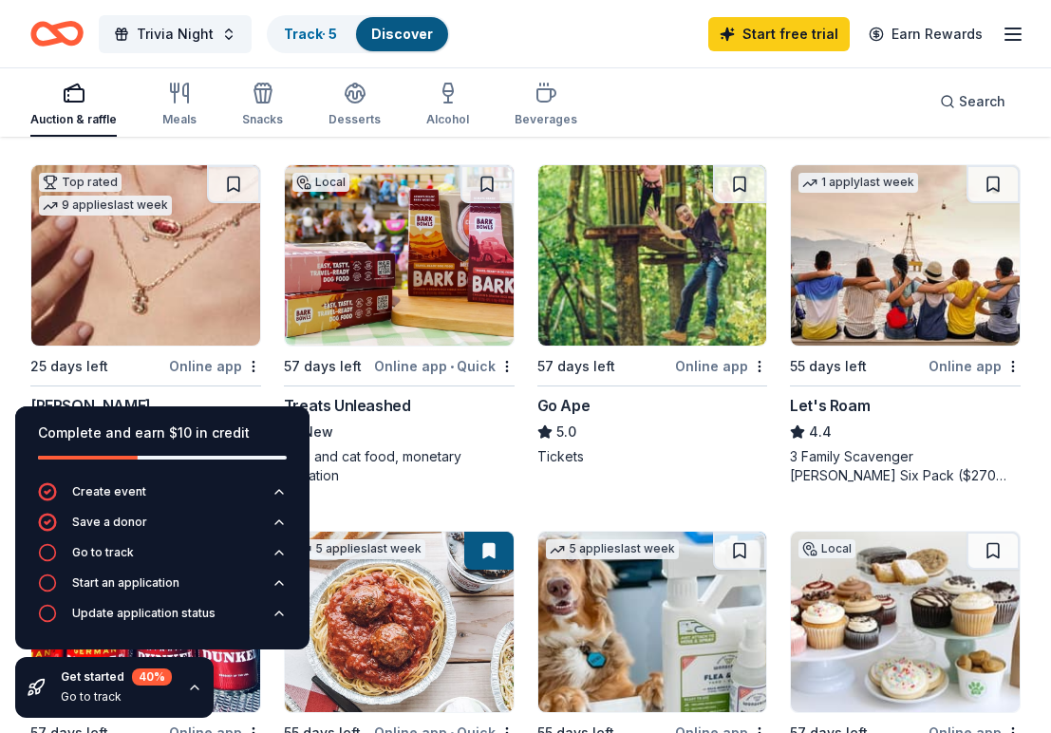
scroll to position [897, 0]
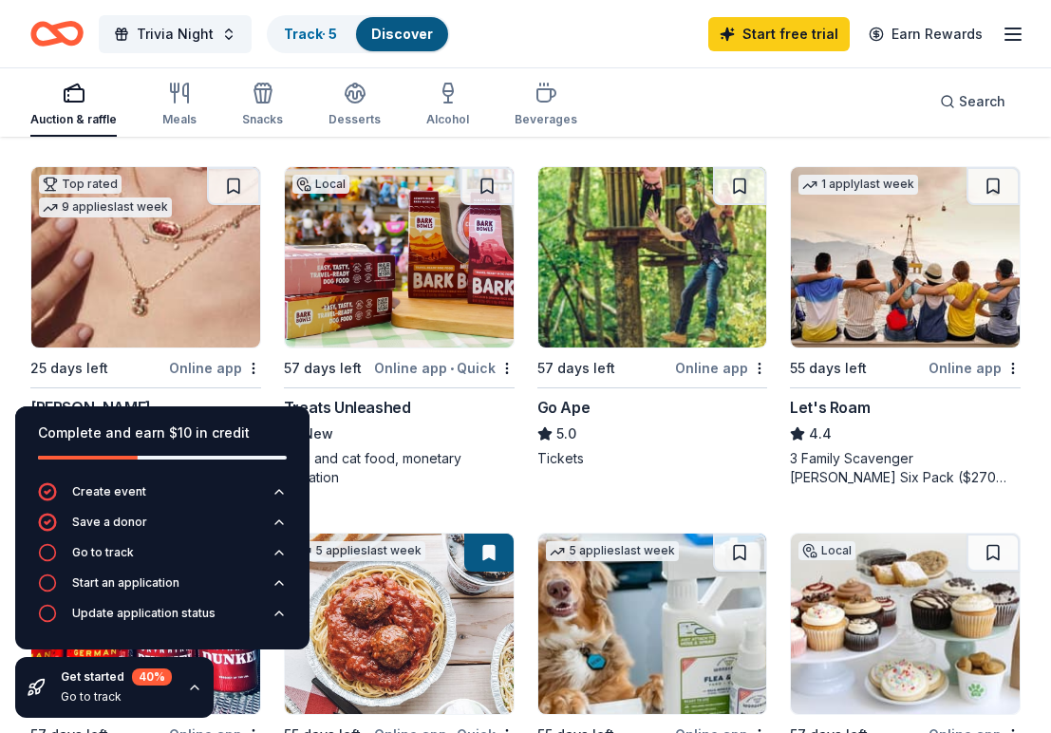
click at [475, 307] on img at bounding box center [399, 257] width 229 height 180
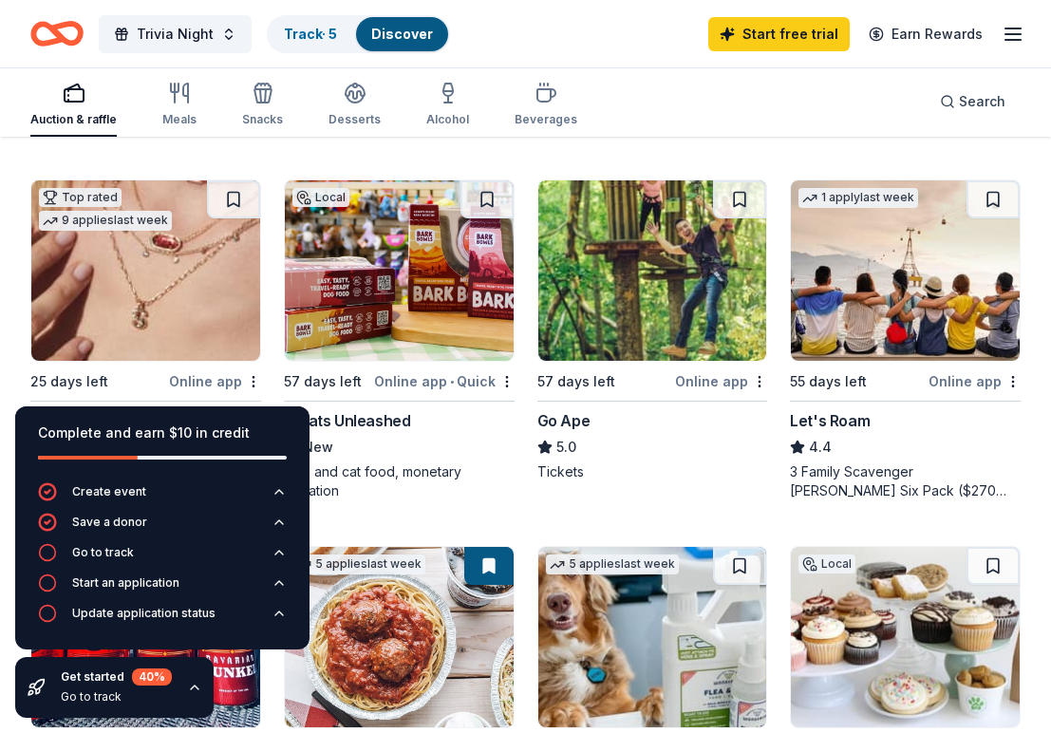
scroll to position [884, 0]
click at [603, 298] on img at bounding box center [652, 270] width 229 height 180
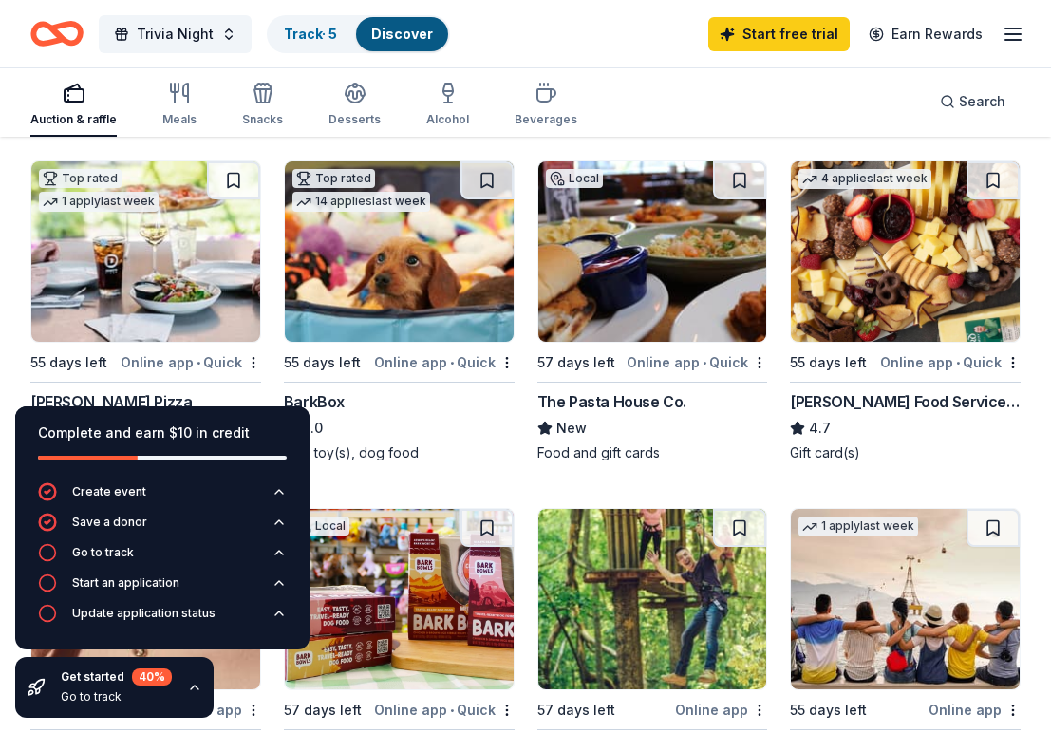
scroll to position [557, 0]
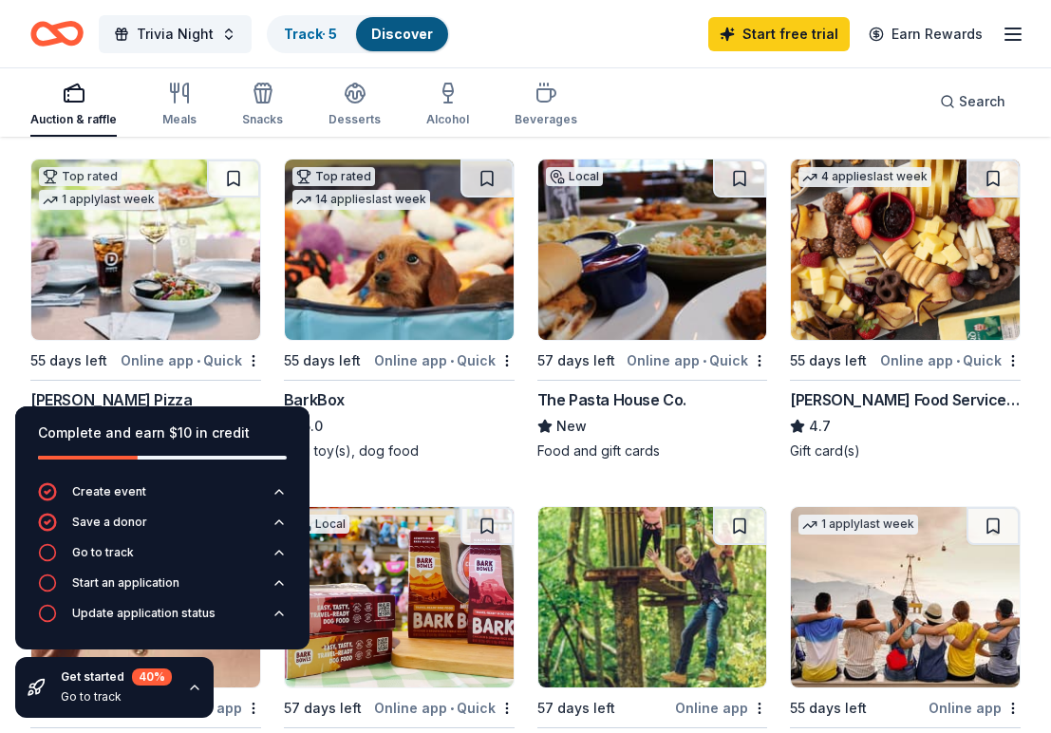
click at [201, 250] on img at bounding box center [145, 250] width 229 height 180
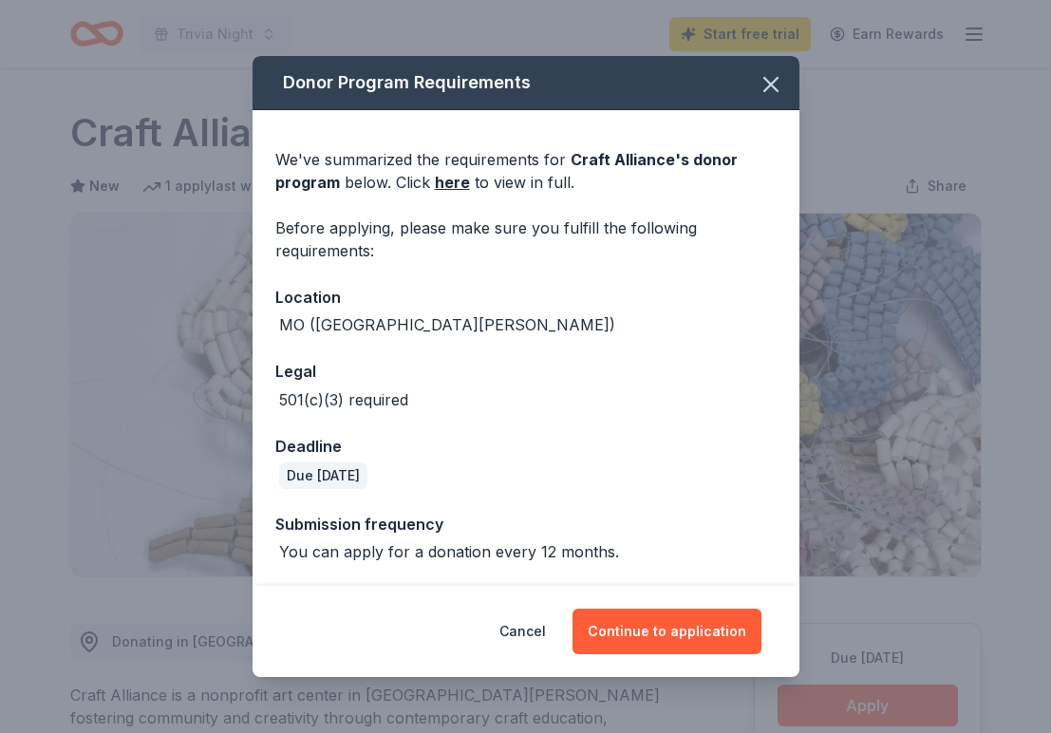
scroll to position [143, 0]
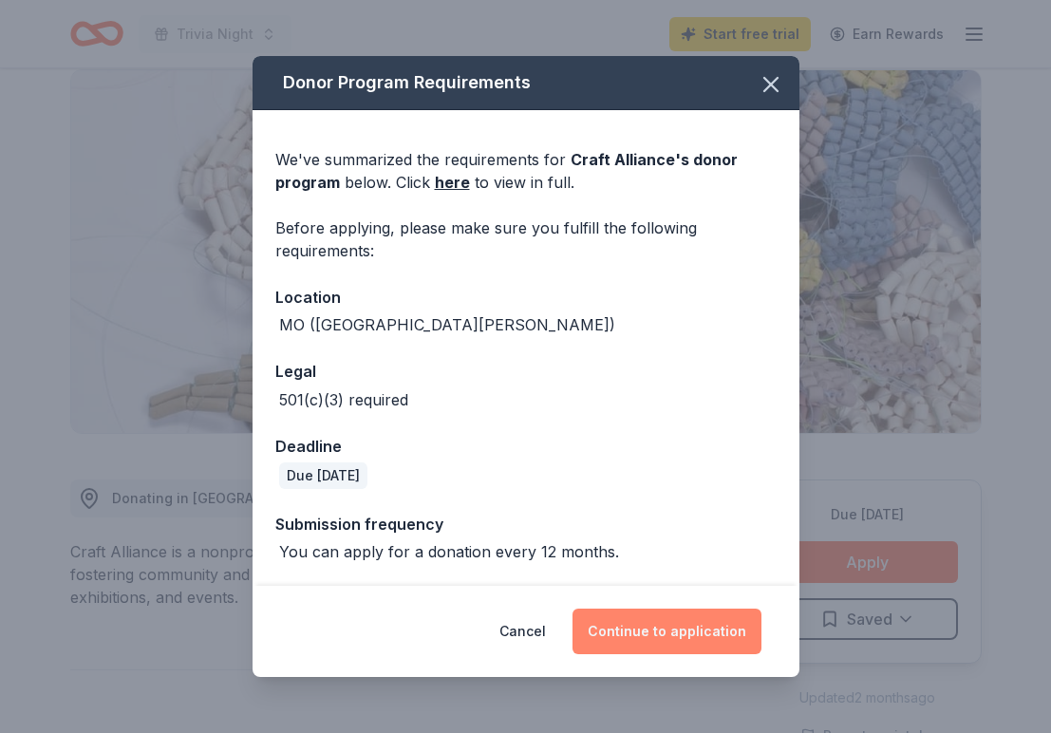
click at [655, 643] on button "Continue to application" at bounding box center [667, 632] width 189 height 46
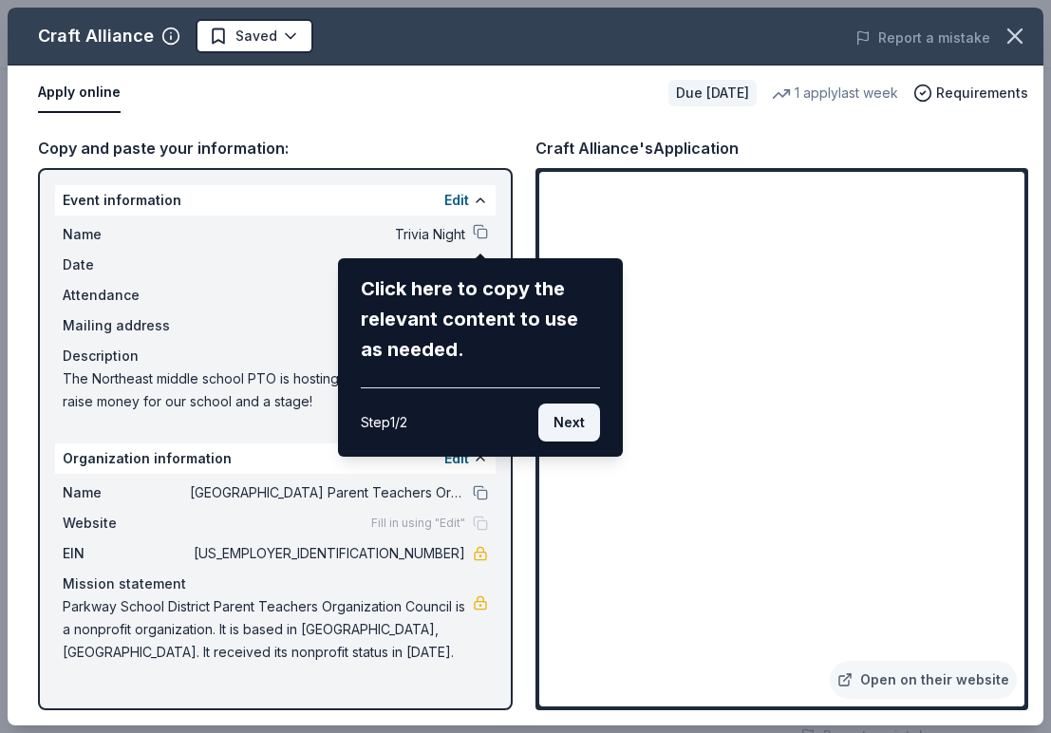
click at [568, 428] on button "Next" at bounding box center [569, 423] width 62 height 38
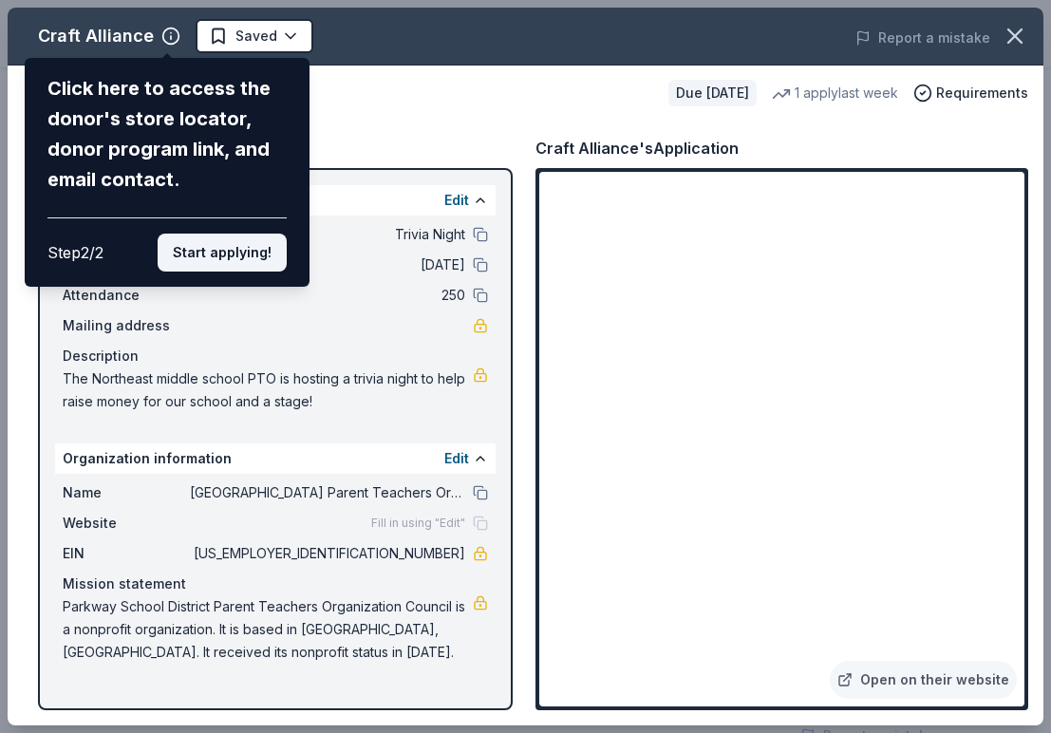
click at [216, 234] on button "Start applying!" at bounding box center [222, 253] width 129 height 38
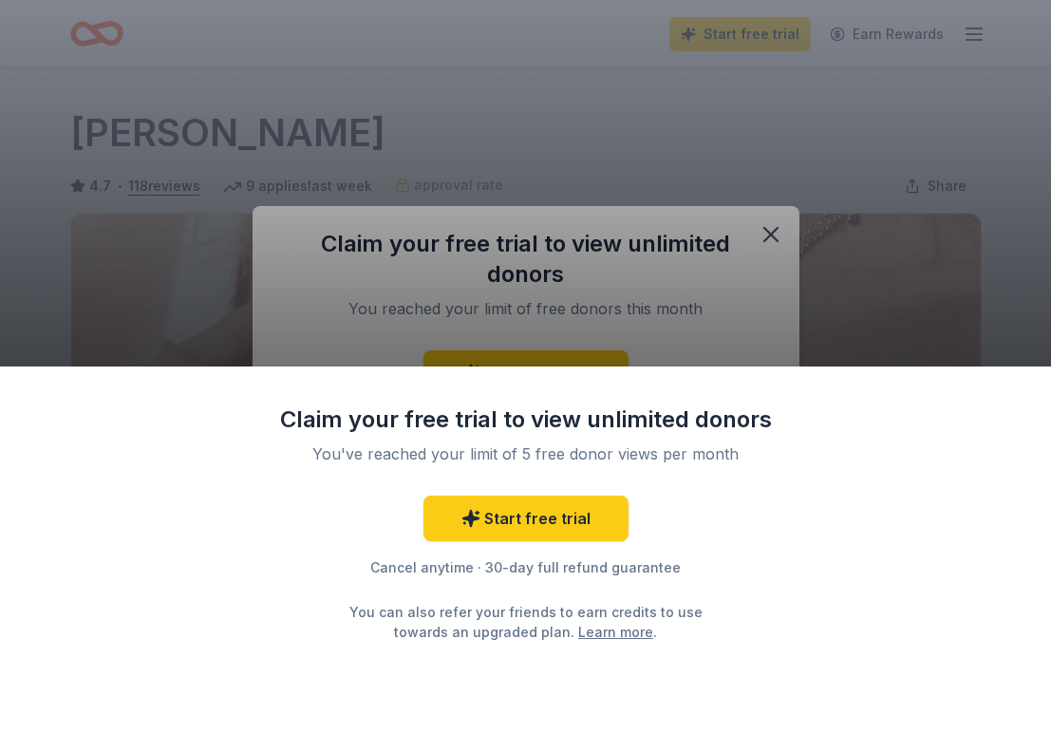
click at [622, 56] on div "Claim your free trial to view unlimited donors You've reached your limit of 5 f…" at bounding box center [525, 366] width 1051 height 733
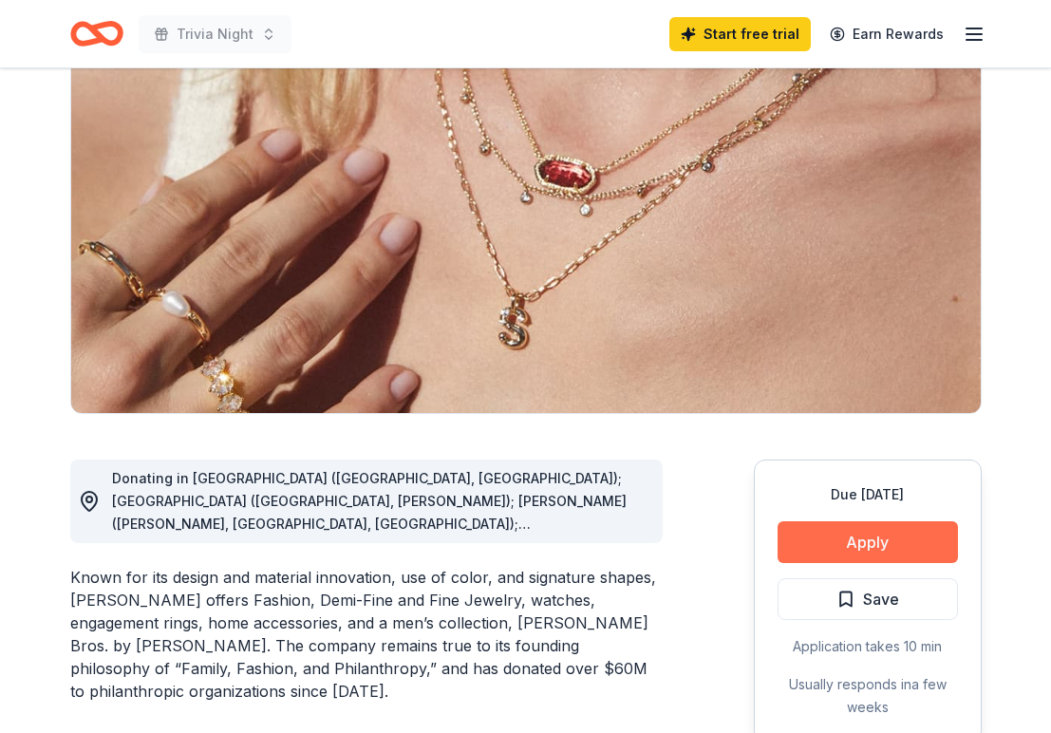
scroll to position [163, 0]
click at [906, 548] on button "Apply" at bounding box center [868, 542] width 180 height 42
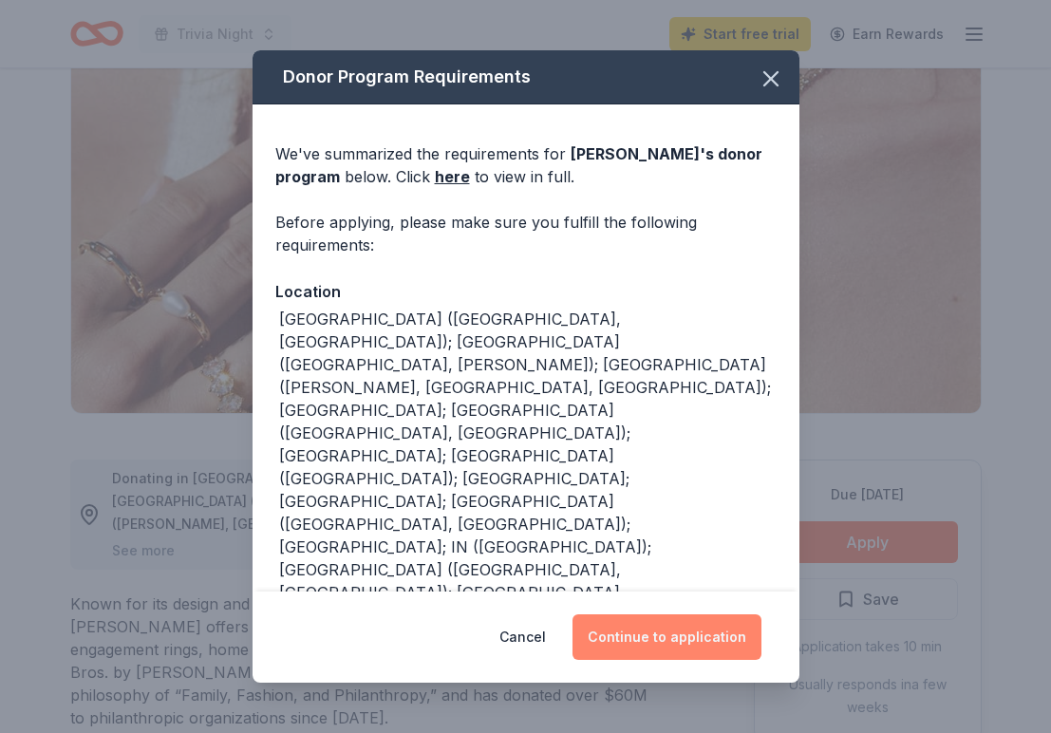
click at [688, 635] on button "Continue to application" at bounding box center [667, 637] width 189 height 46
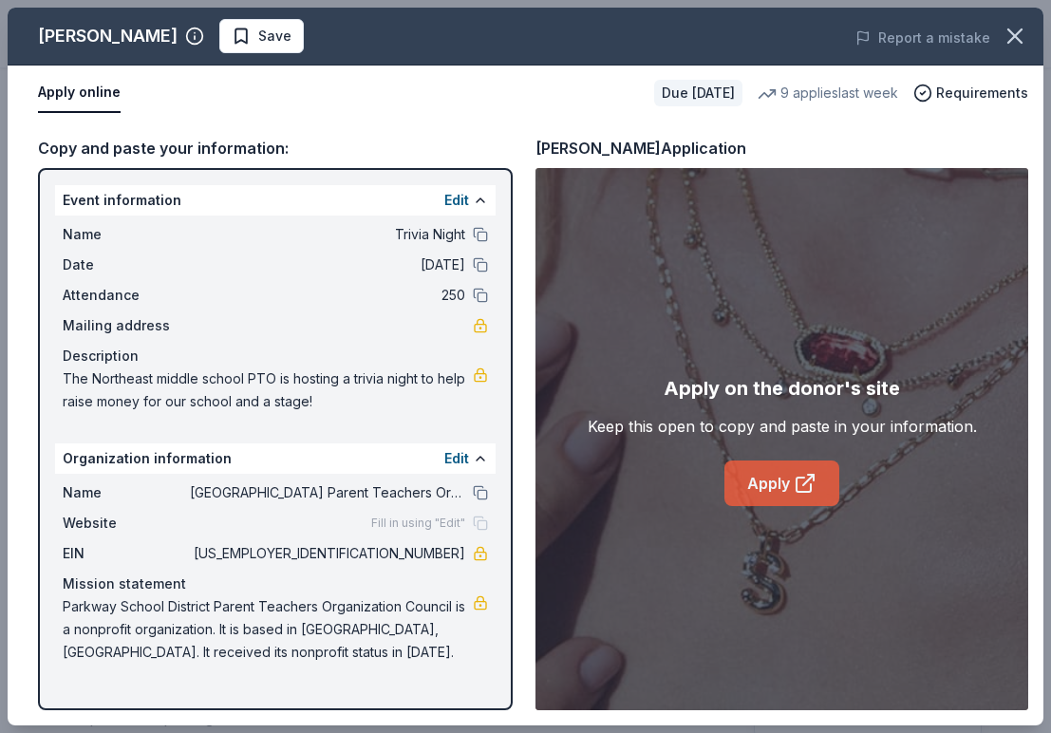
click at [766, 503] on link "Apply" at bounding box center [781, 484] width 115 height 46
click at [759, 484] on link "Apply" at bounding box center [781, 484] width 115 height 46
click at [1025, 40] on icon "button" at bounding box center [1015, 36] width 27 height 27
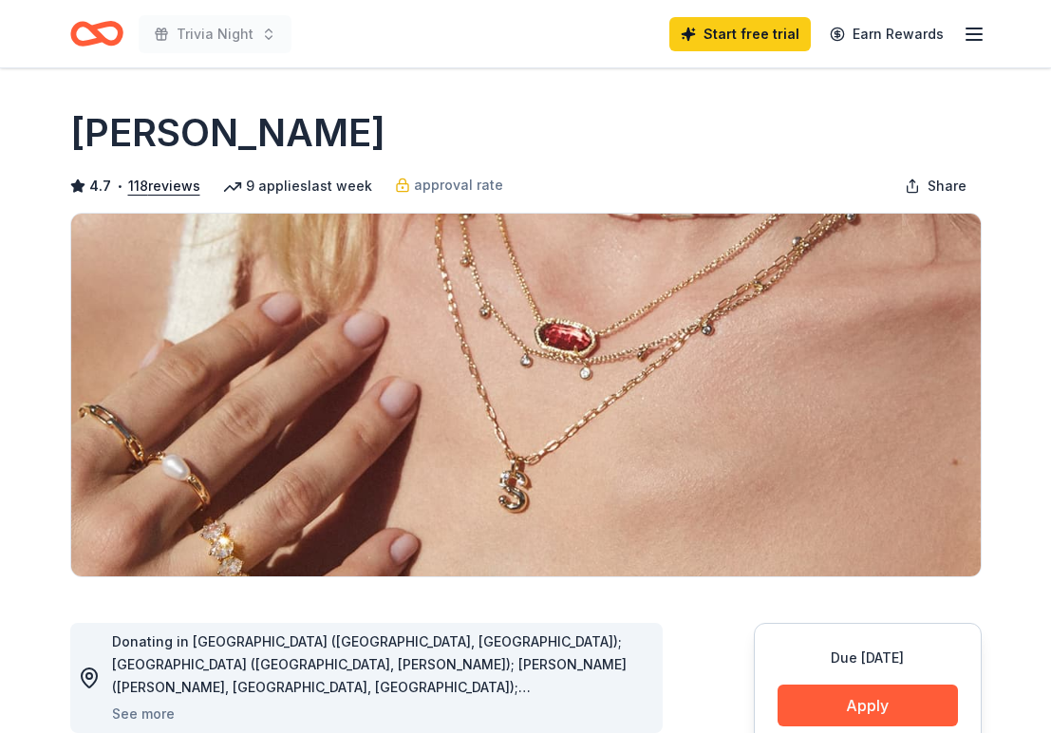
scroll to position [0, 0]
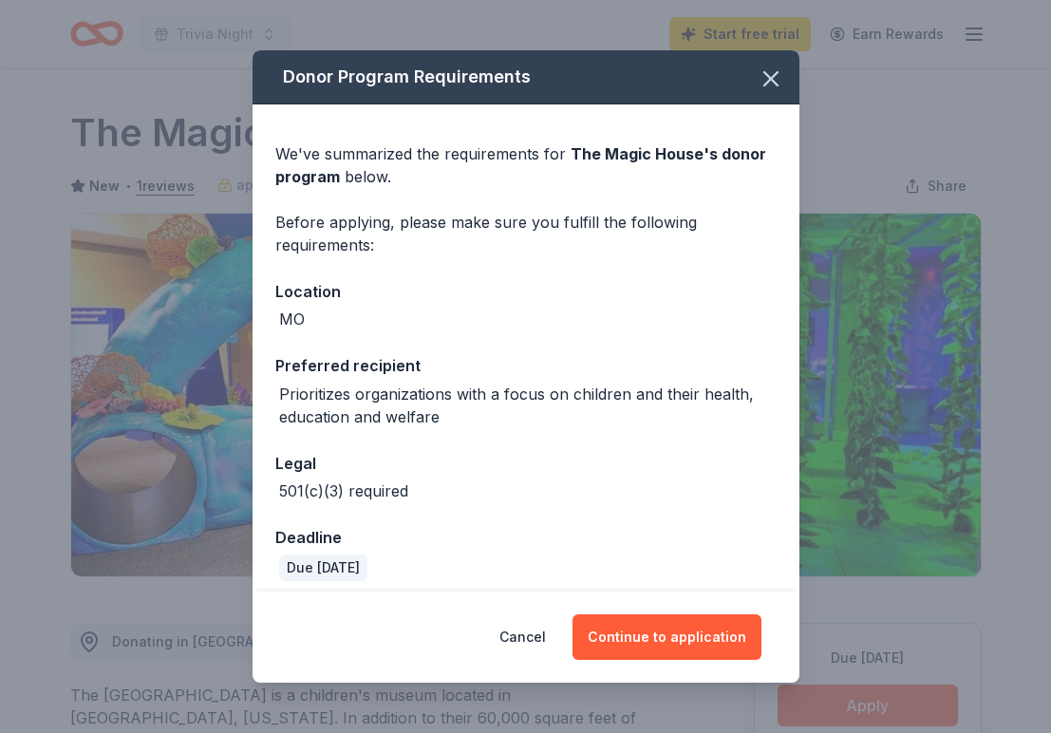
scroll to position [148, 0]
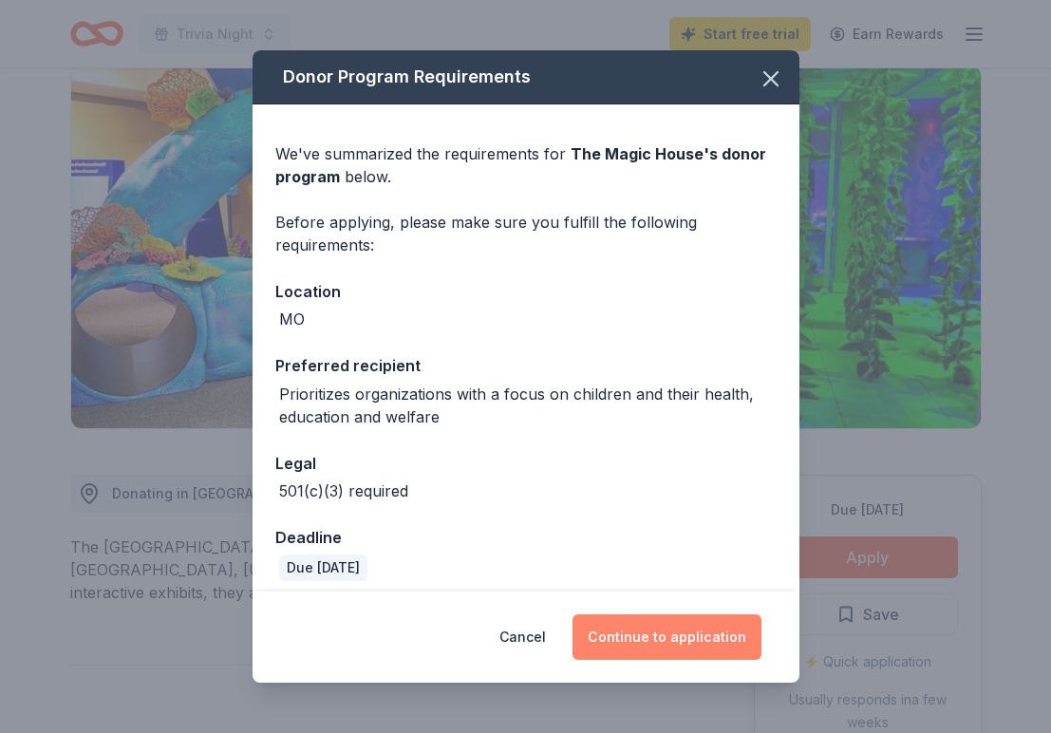
click at [636, 637] on button "Continue to application" at bounding box center [667, 637] width 189 height 46
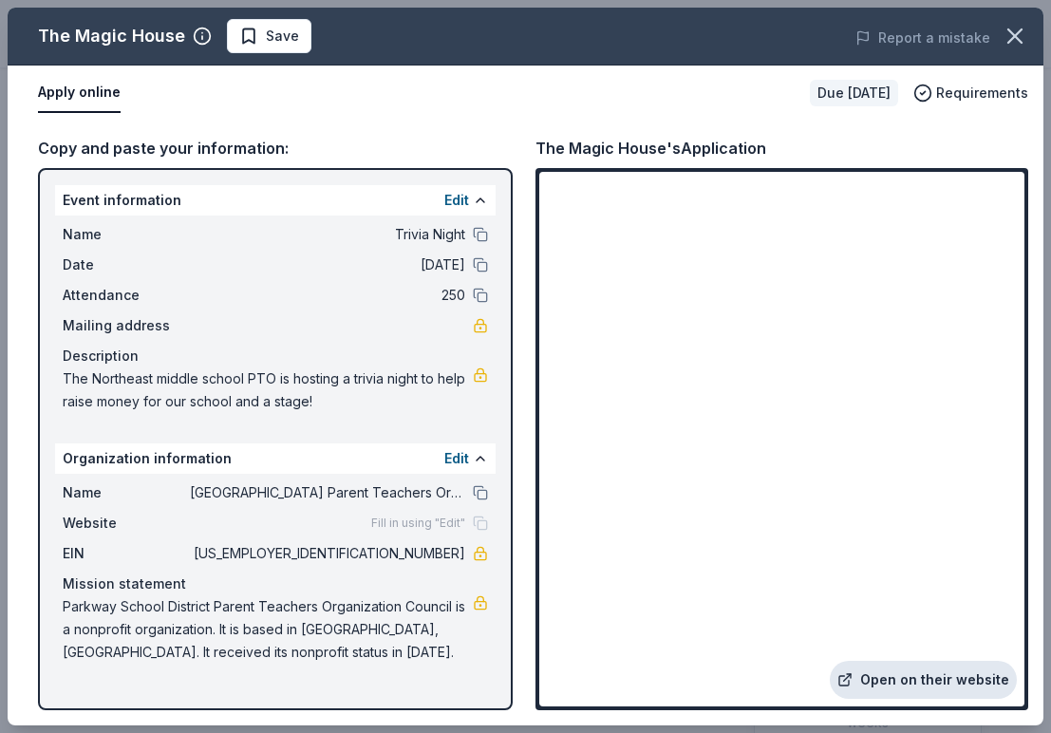
click at [908, 669] on link "Open on their website" at bounding box center [923, 680] width 187 height 38
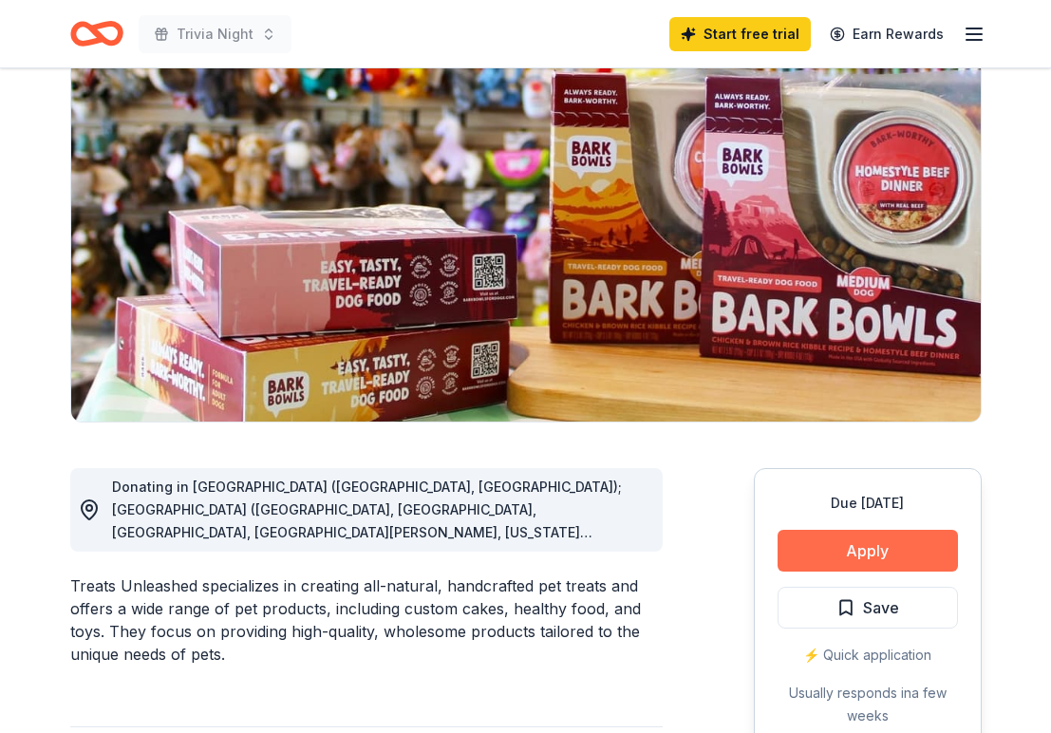
scroll to position [155, 0]
click at [844, 554] on button "Apply" at bounding box center [868, 551] width 180 height 42
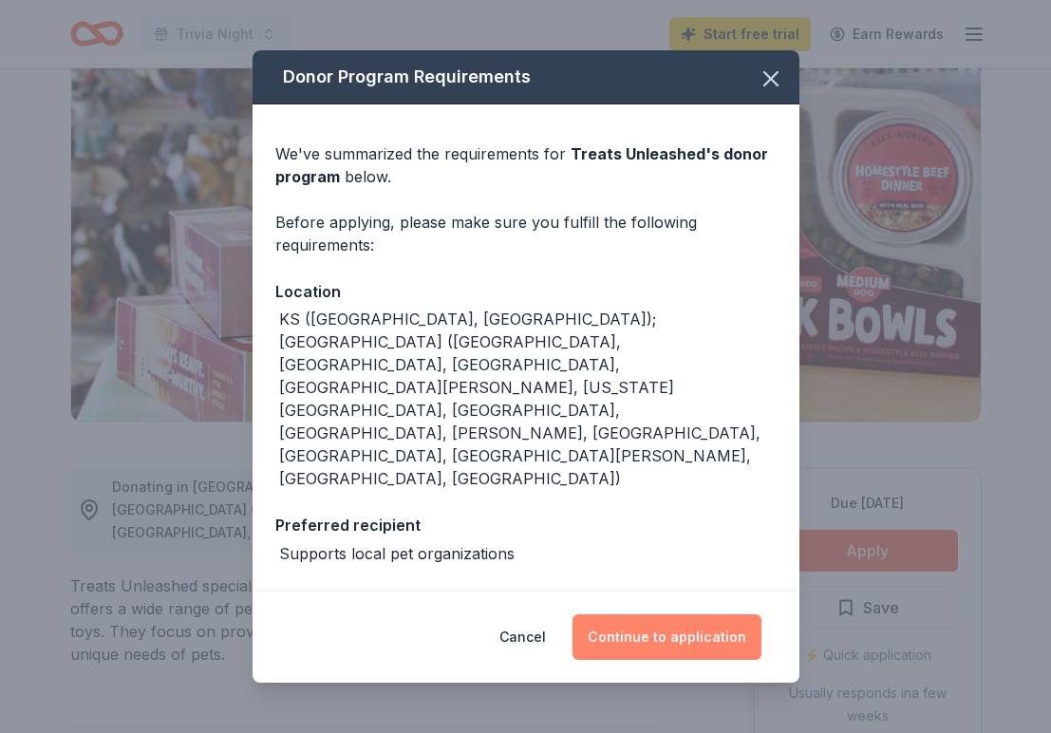
click at [692, 621] on button "Continue to application" at bounding box center [667, 637] width 189 height 46
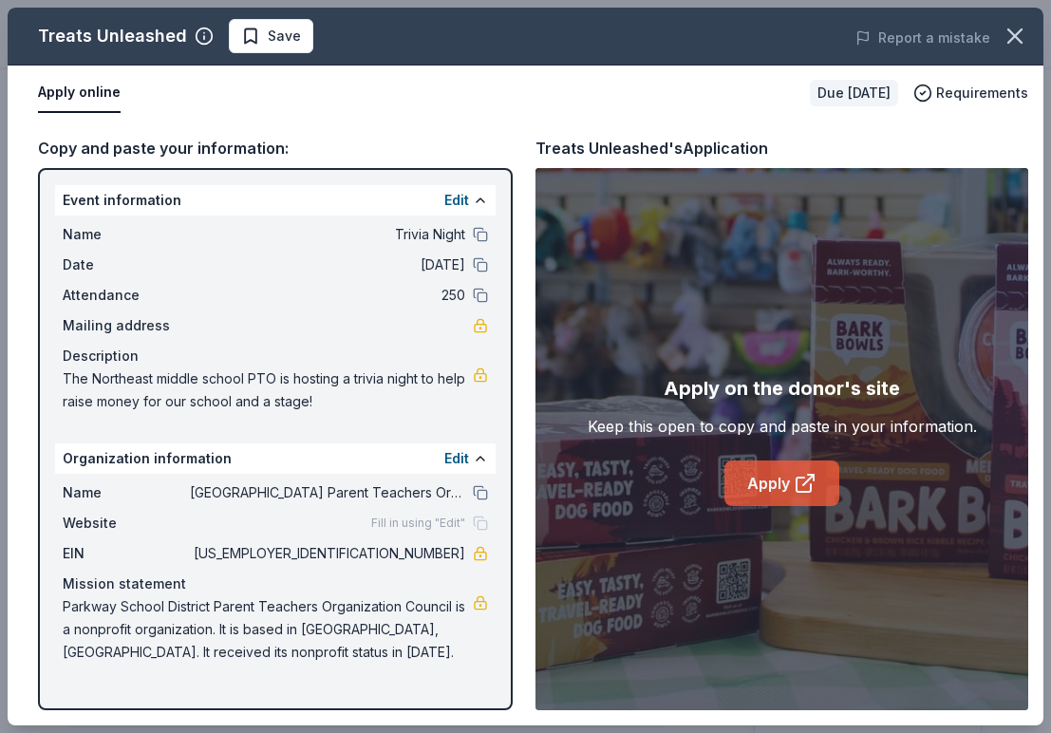
click at [748, 489] on link "Apply" at bounding box center [781, 484] width 115 height 46
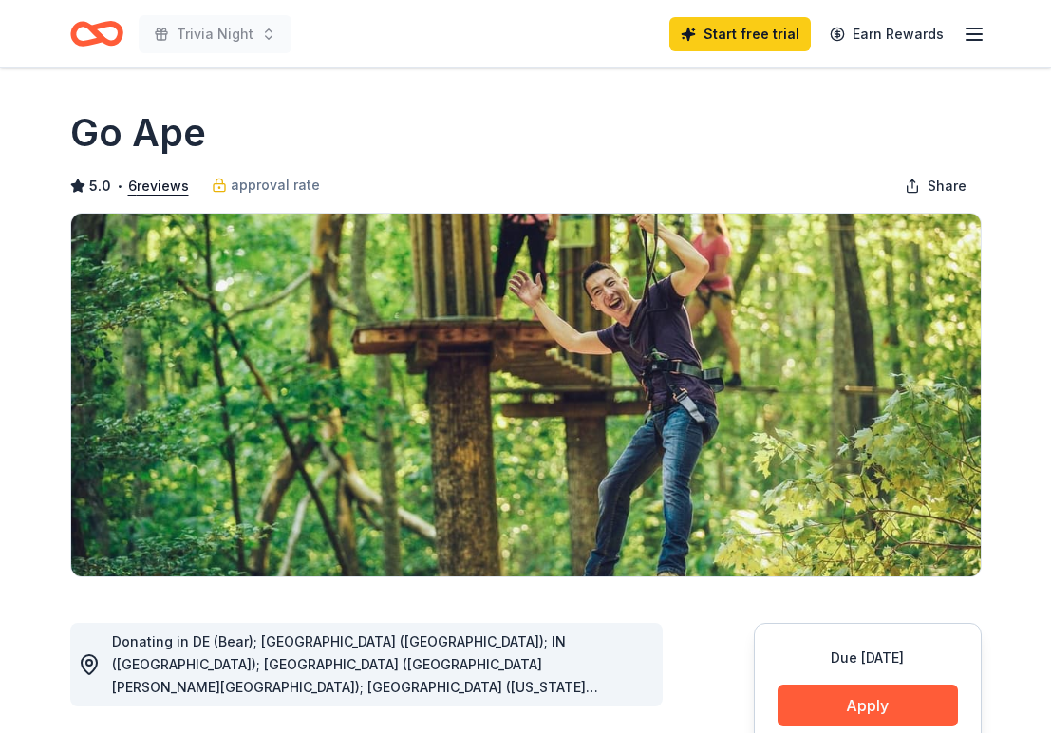
scroll to position [142, 0]
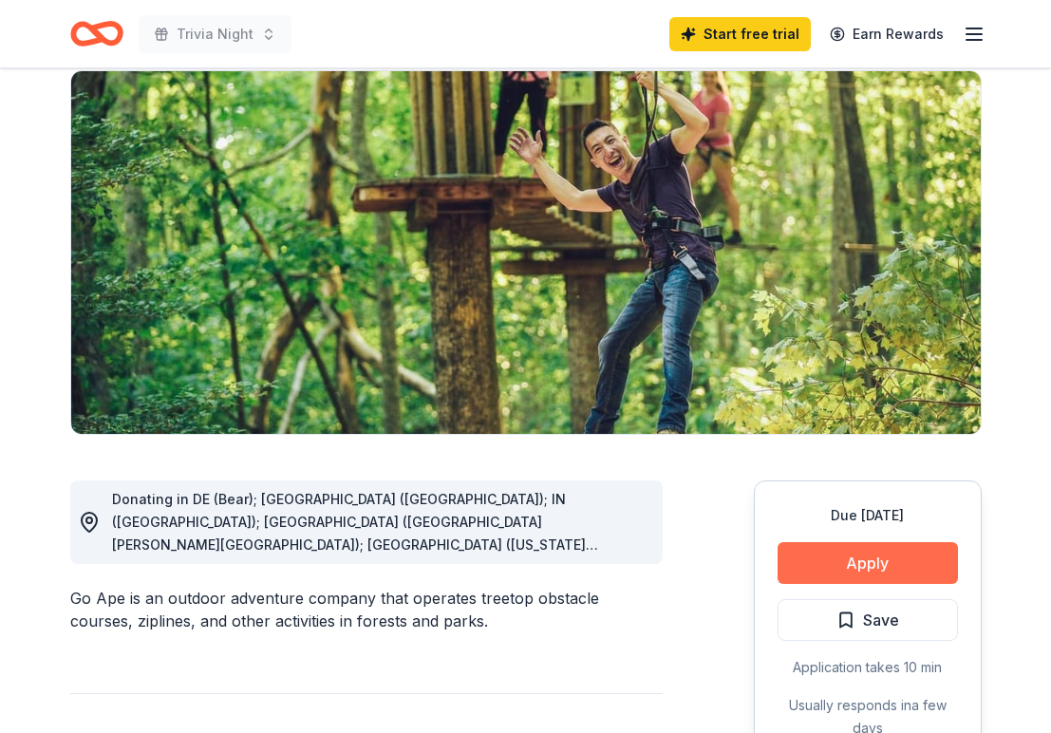
click at [857, 566] on button "Apply" at bounding box center [868, 563] width 180 height 42
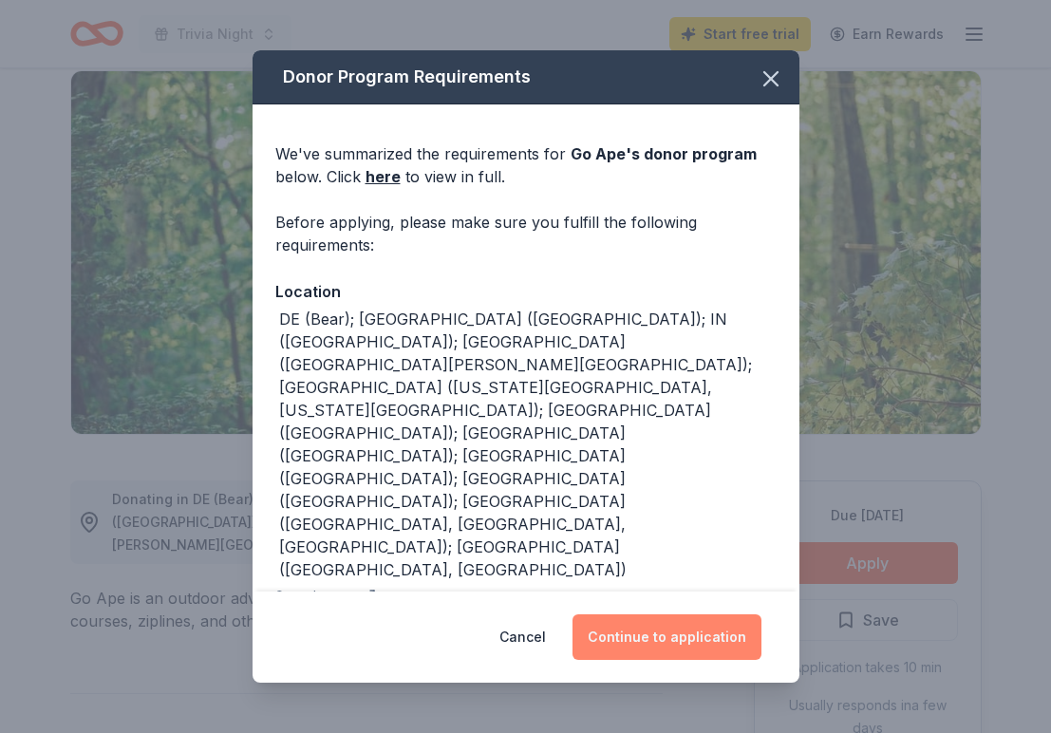
click at [653, 619] on button "Continue to application" at bounding box center [667, 637] width 189 height 46
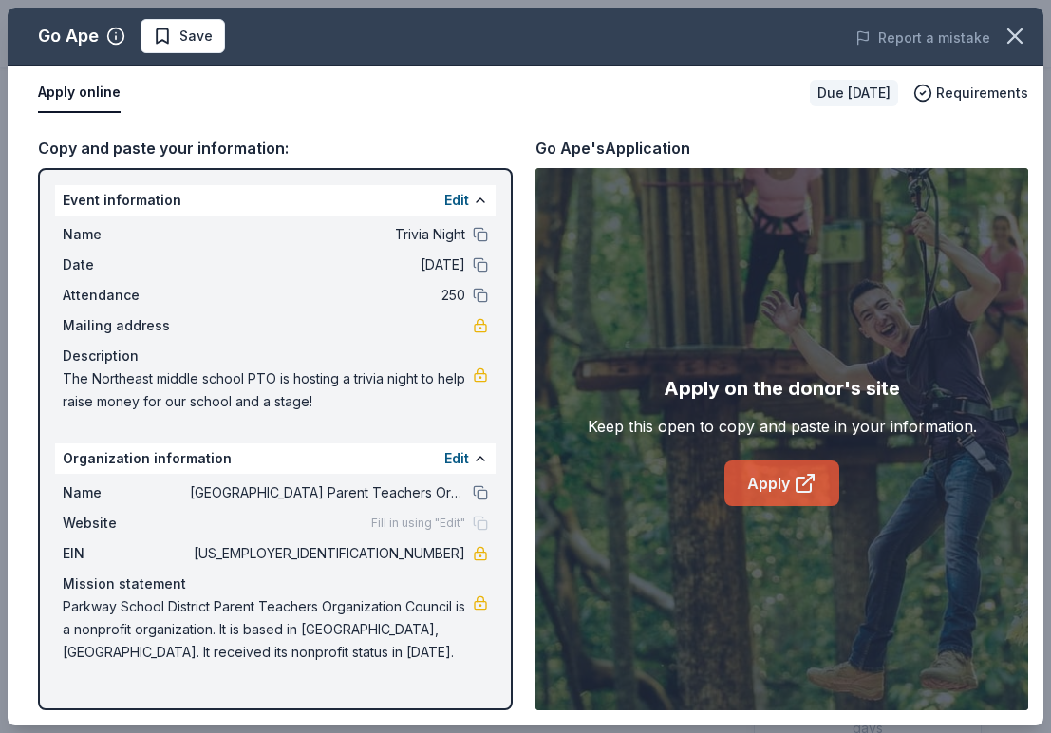
click at [762, 480] on link "Apply" at bounding box center [781, 484] width 115 height 46
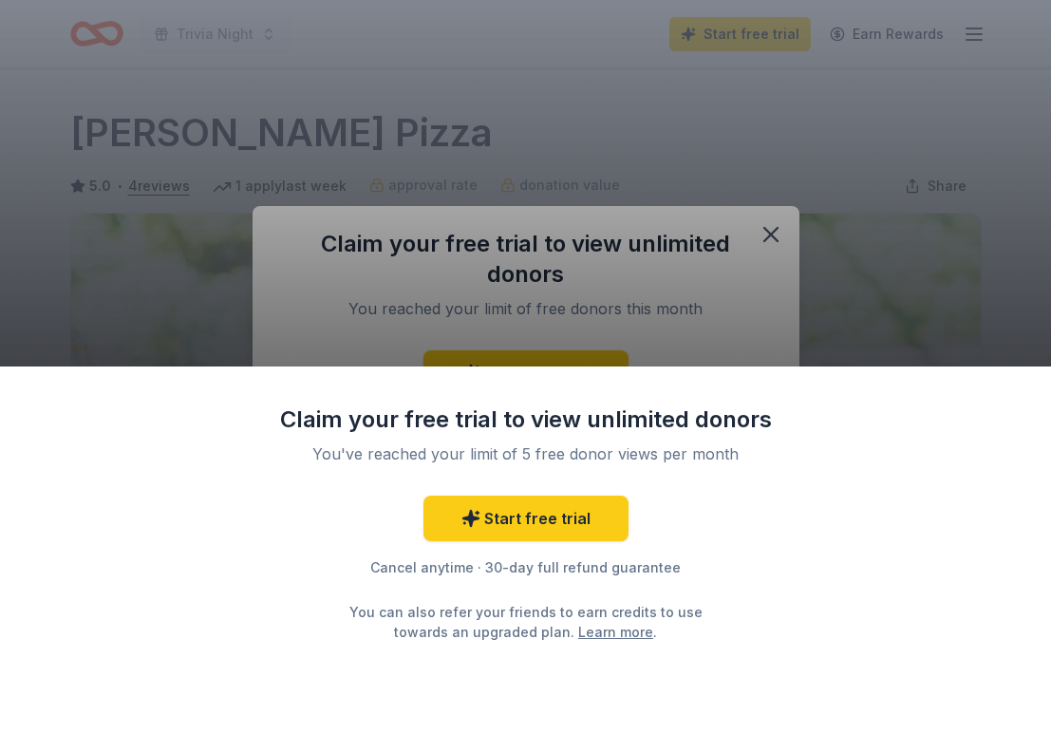
click at [627, 162] on div "Claim your free trial to view unlimited donors You've reached your limit of 5 f…" at bounding box center [525, 366] width 1051 height 733
